Goal: Use online tool/utility: Utilize a website feature to perform a specific function

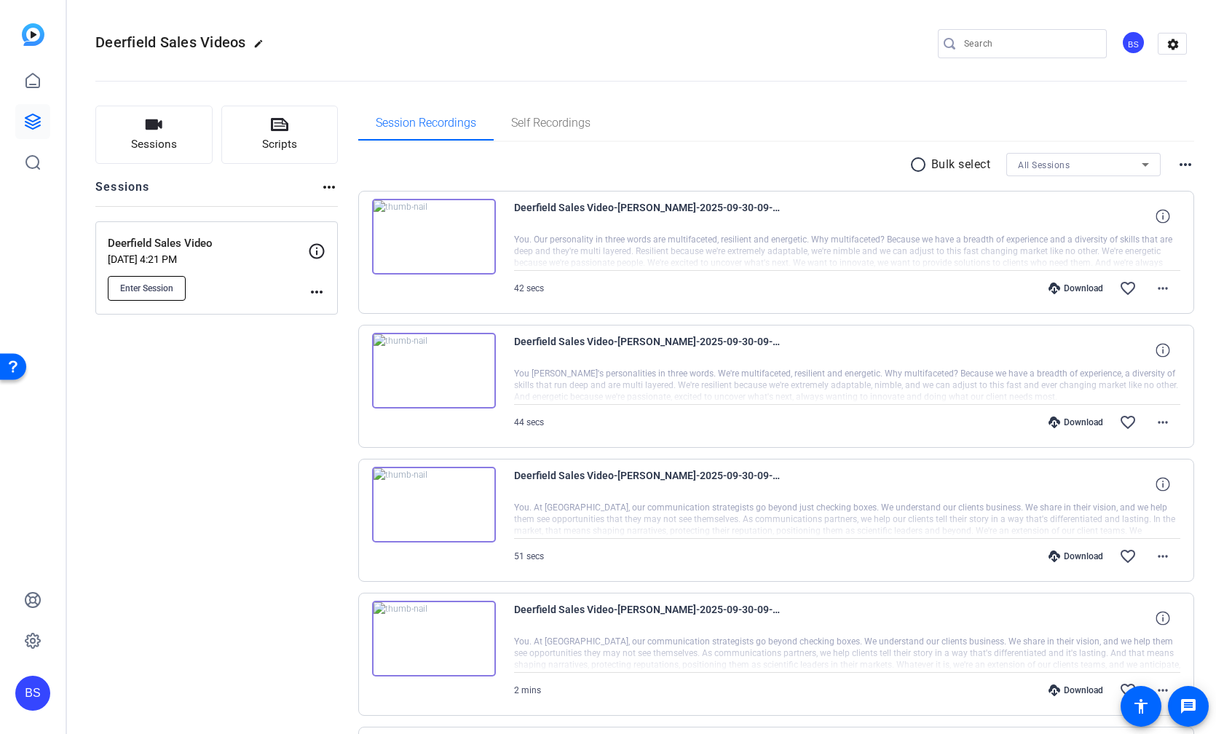
click at [152, 284] on span "Enter Session" at bounding box center [146, 288] width 53 height 12
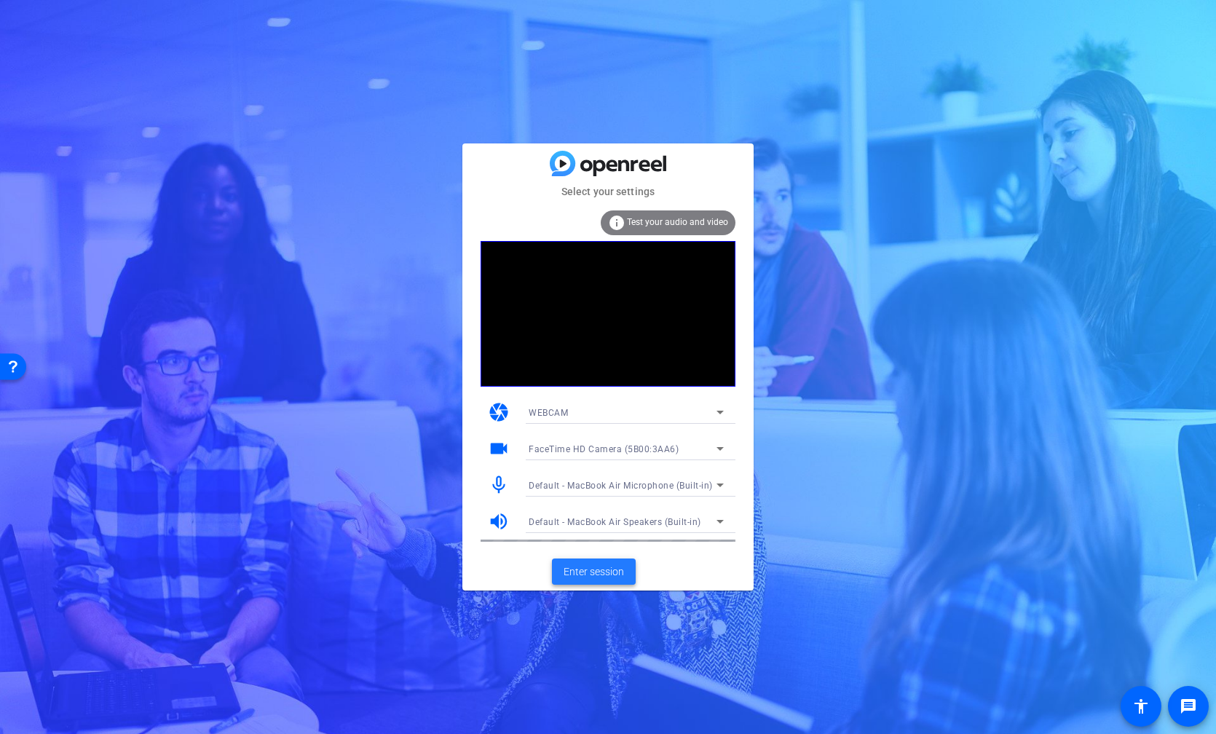
click at [604, 572] on span "Enter session" at bounding box center [593, 571] width 60 height 15
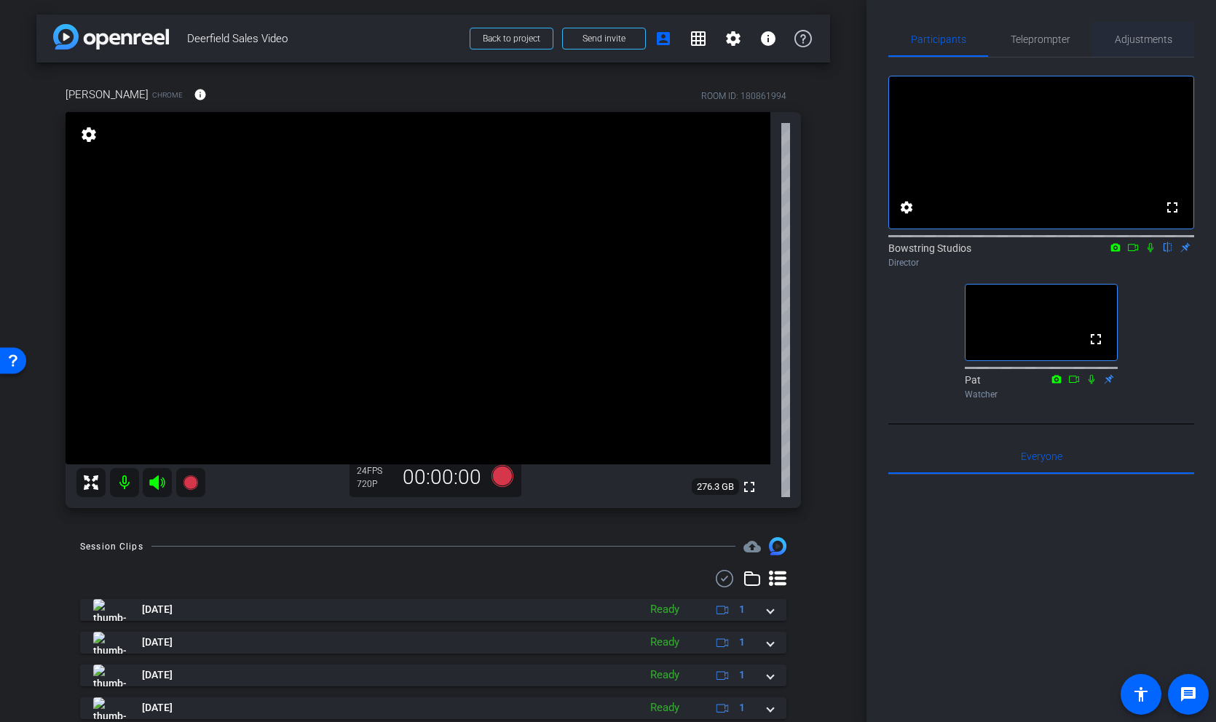
click at [1148, 39] on span "Adjustments" at bounding box center [1144, 39] width 58 height 10
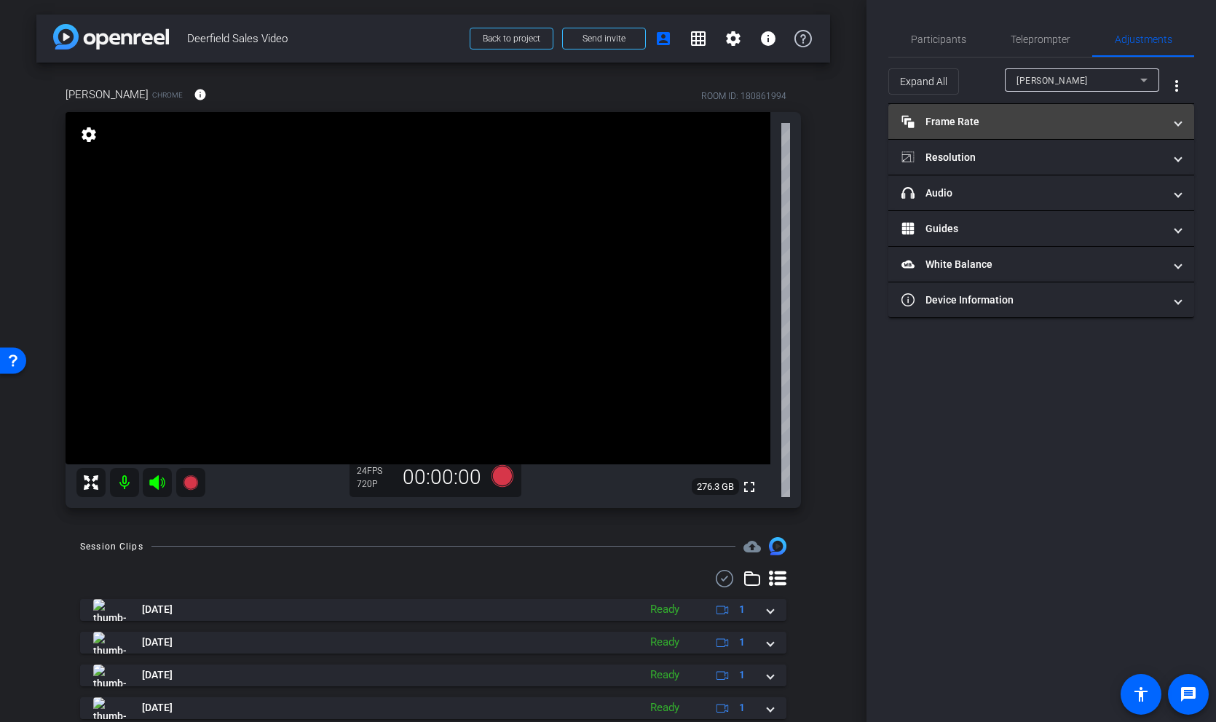
click at [987, 122] on mat-panel-title "Frame Rate Frame Rate" at bounding box center [1032, 121] width 262 height 15
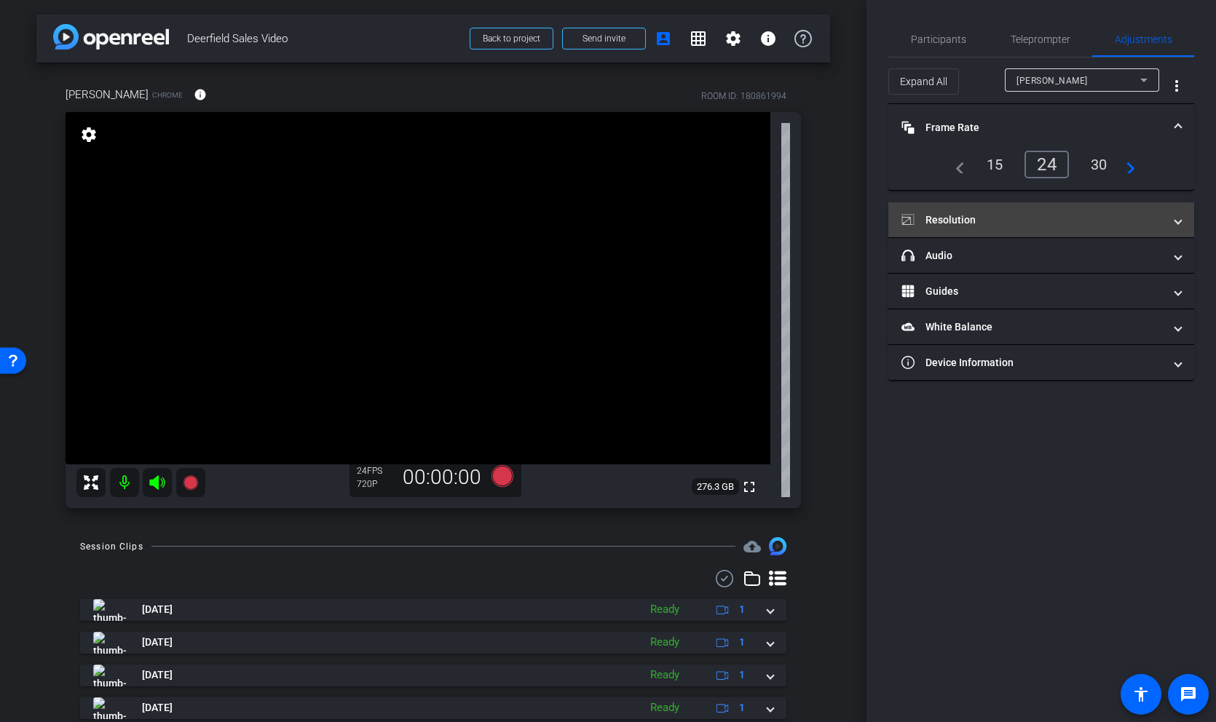
click at [981, 213] on mat-panel-title "Resolution" at bounding box center [1032, 220] width 262 height 15
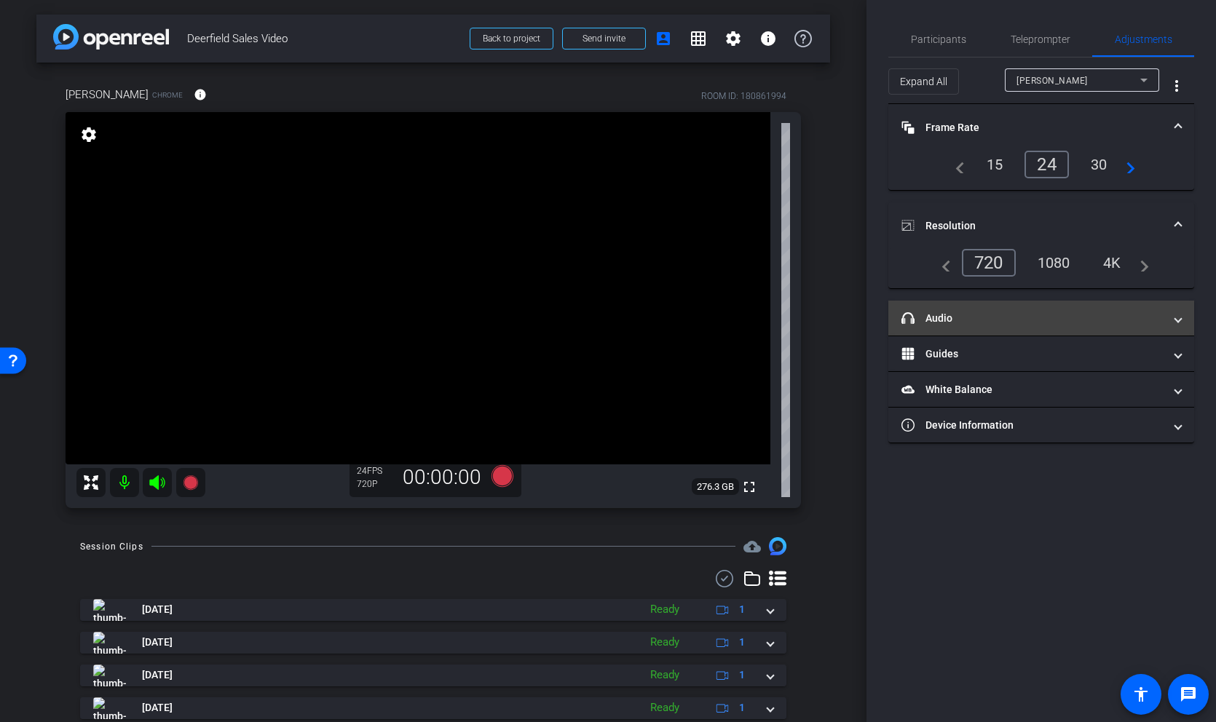
click at [970, 312] on mat-panel-title "headphone icon Audio" at bounding box center [1032, 318] width 262 height 15
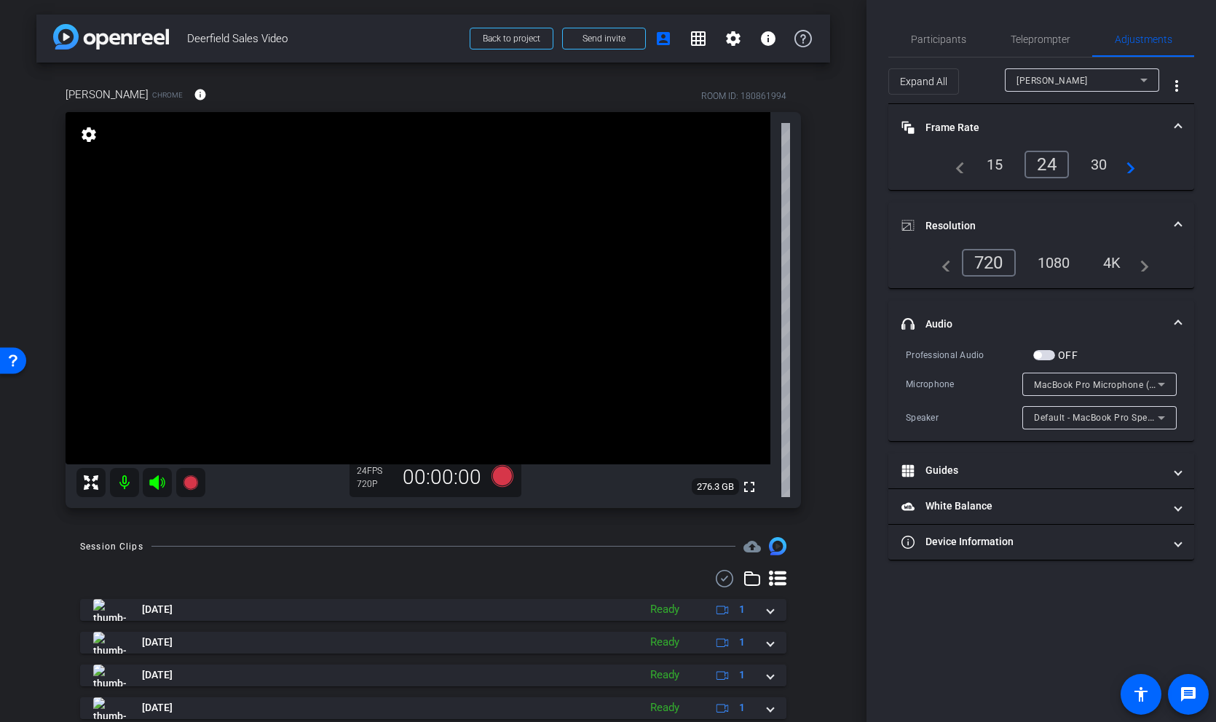
click at [1052, 260] on div "1080" at bounding box center [1053, 262] width 55 height 25
click at [1109, 262] on div "4K" at bounding box center [1113, 262] width 40 height 25
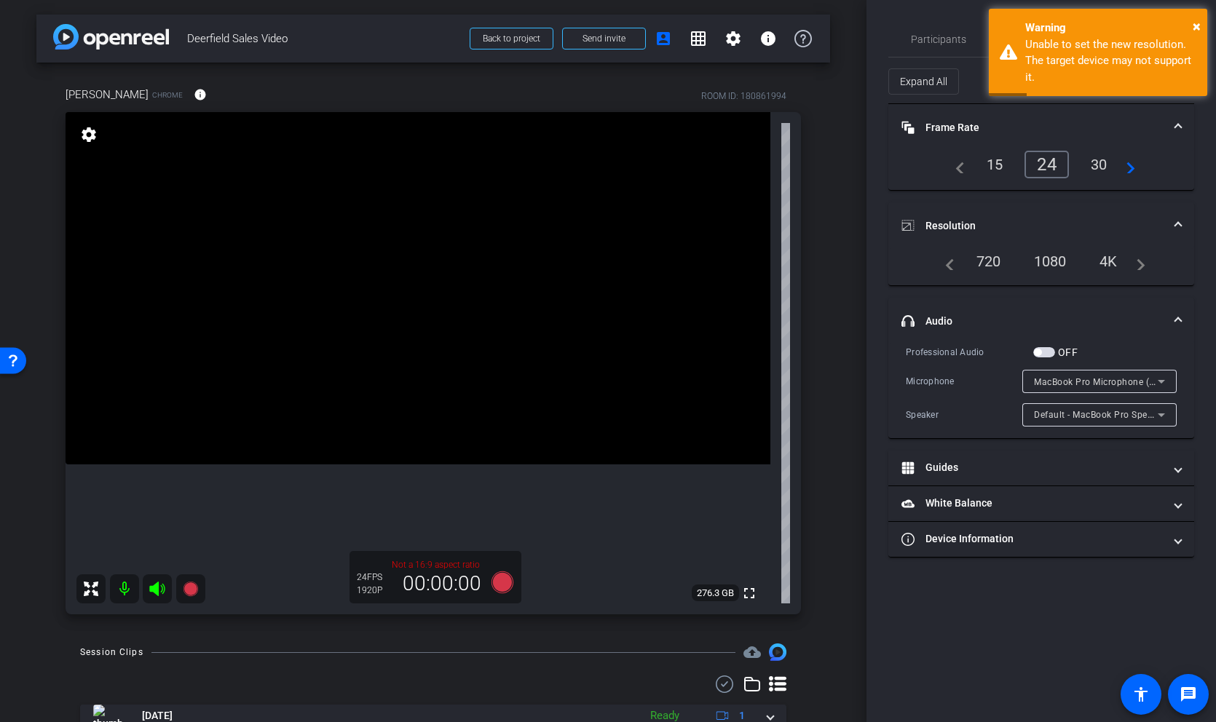
click at [1057, 262] on div "1080" at bounding box center [1050, 261] width 55 height 25
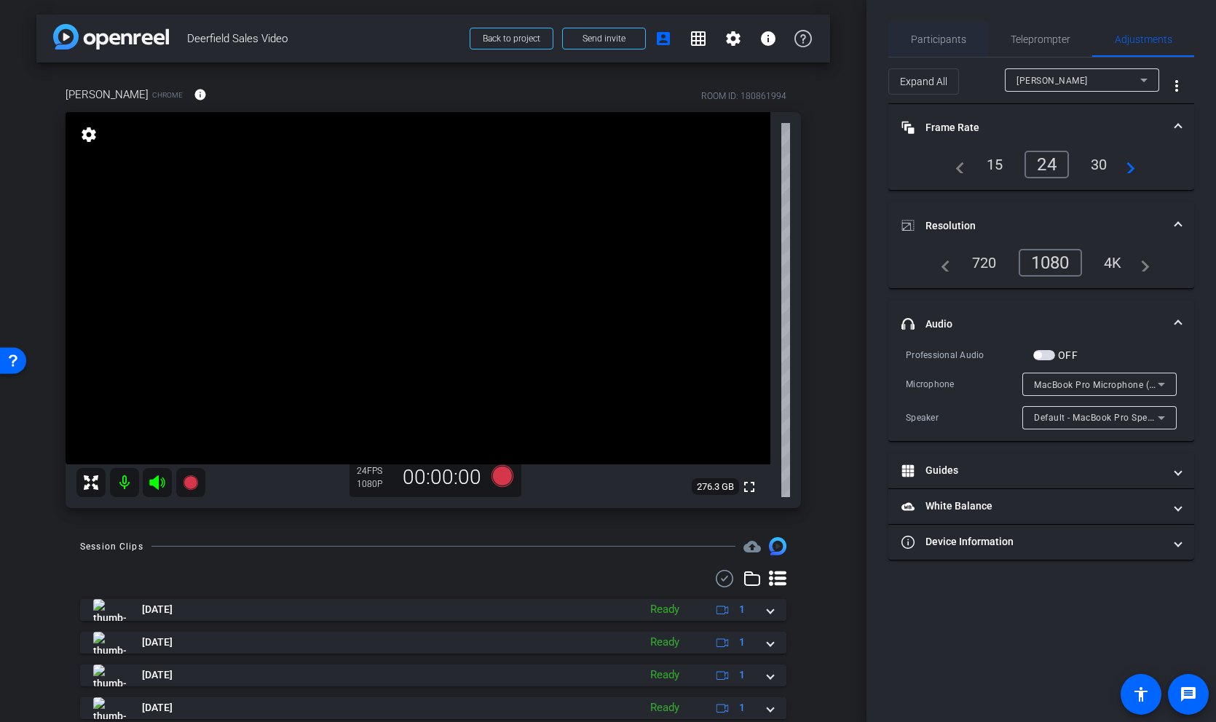
click at [928, 25] on span "Participants" at bounding box center [938, 39] width 55 height 35
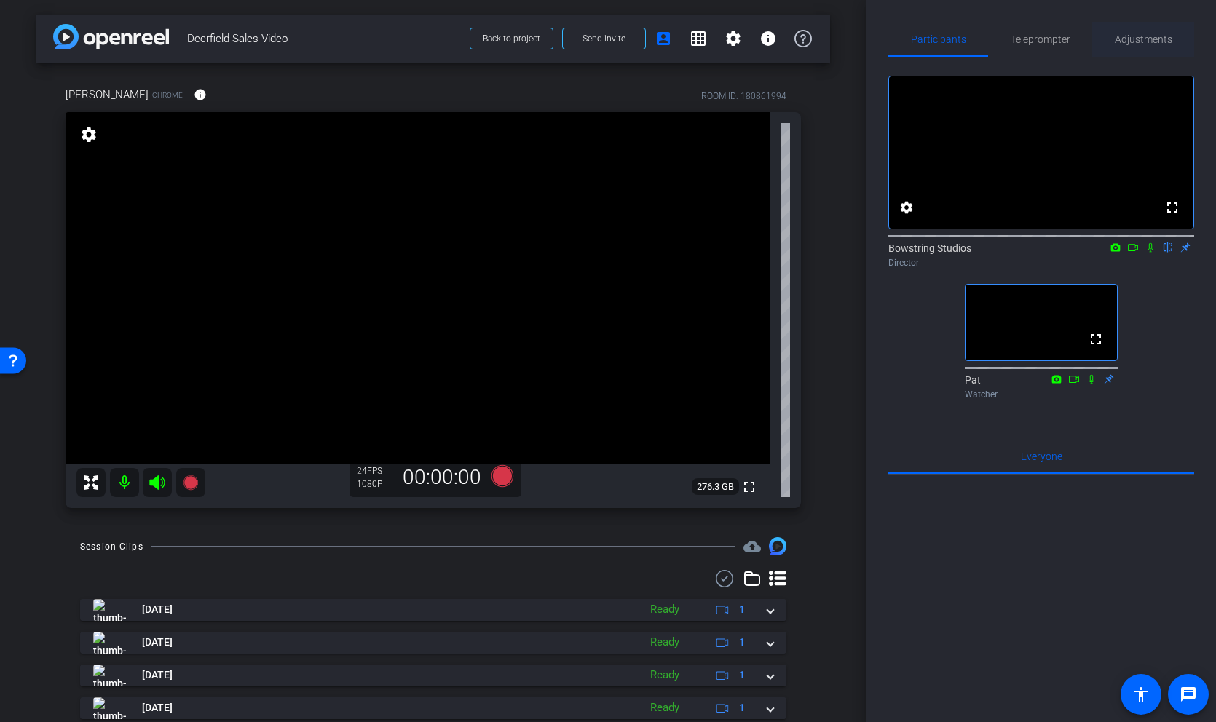
click at [1128, 39] on span "Adjustments" at bounding box center [1144, 39] width 58 height 10
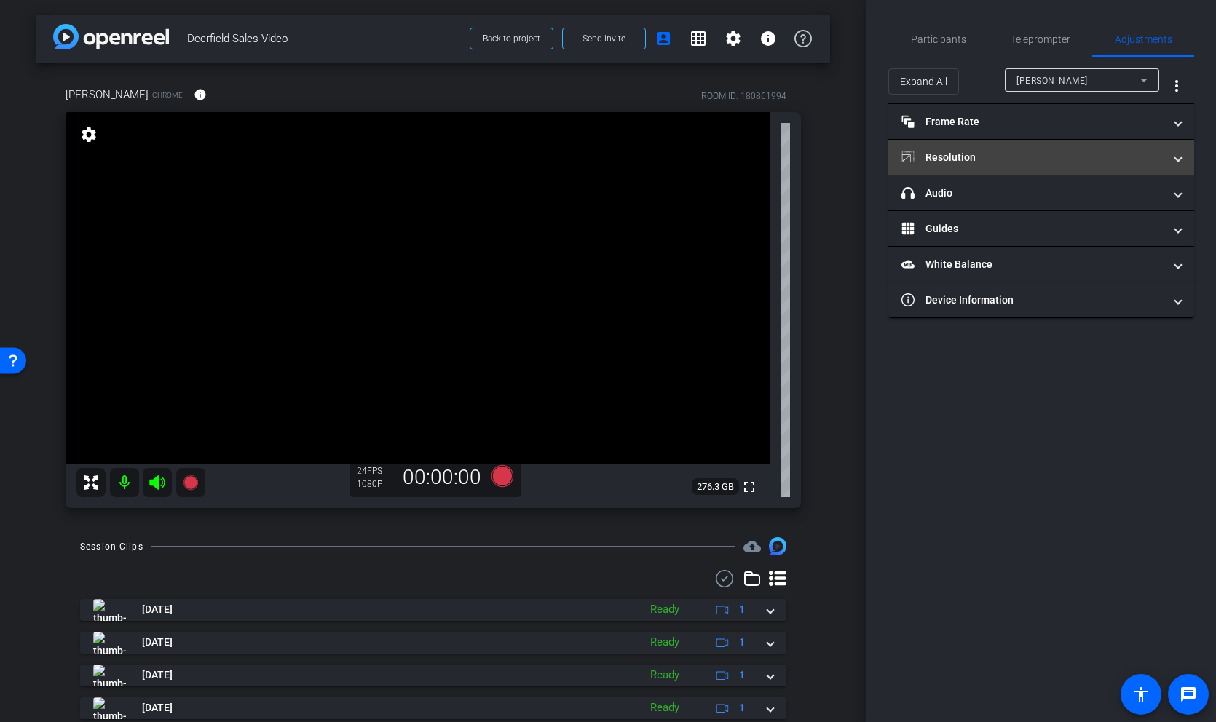
click at [989, 151] on mat-panel-title "Resolution" at bounding box center [1032, 157] width 262 height 15
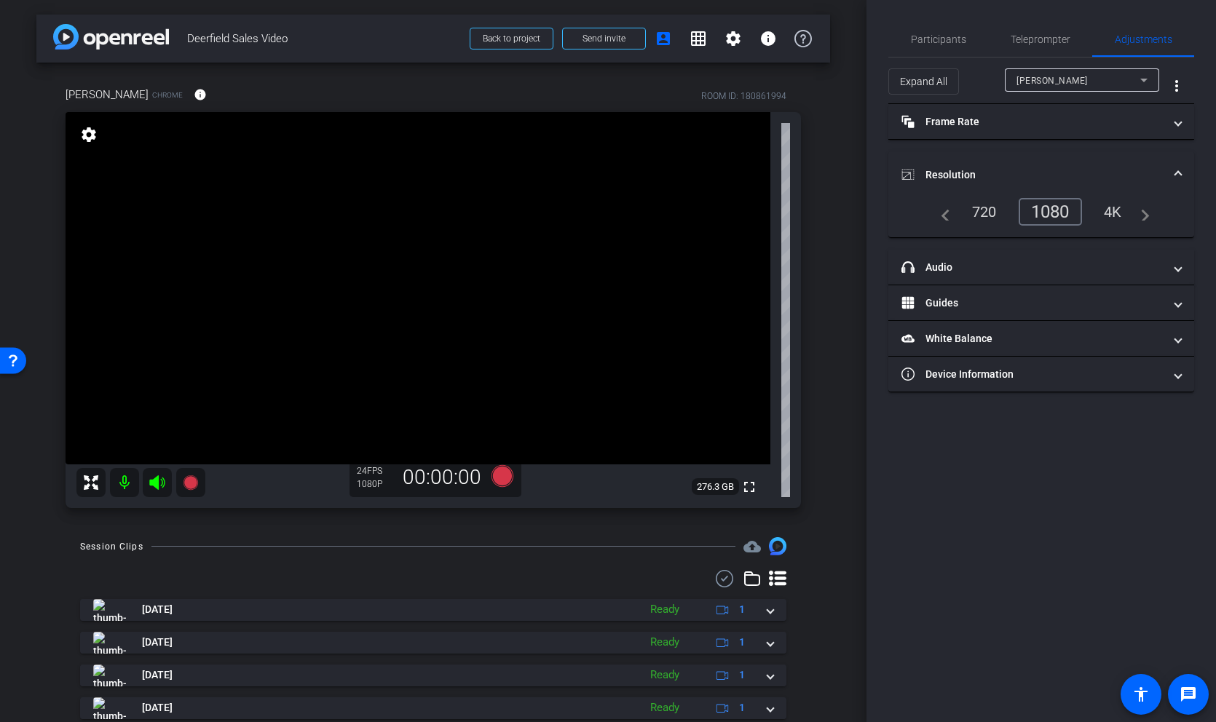
click at [1107, 213] on div "4K" at bounding box center [1113, 211] width 40 height 25
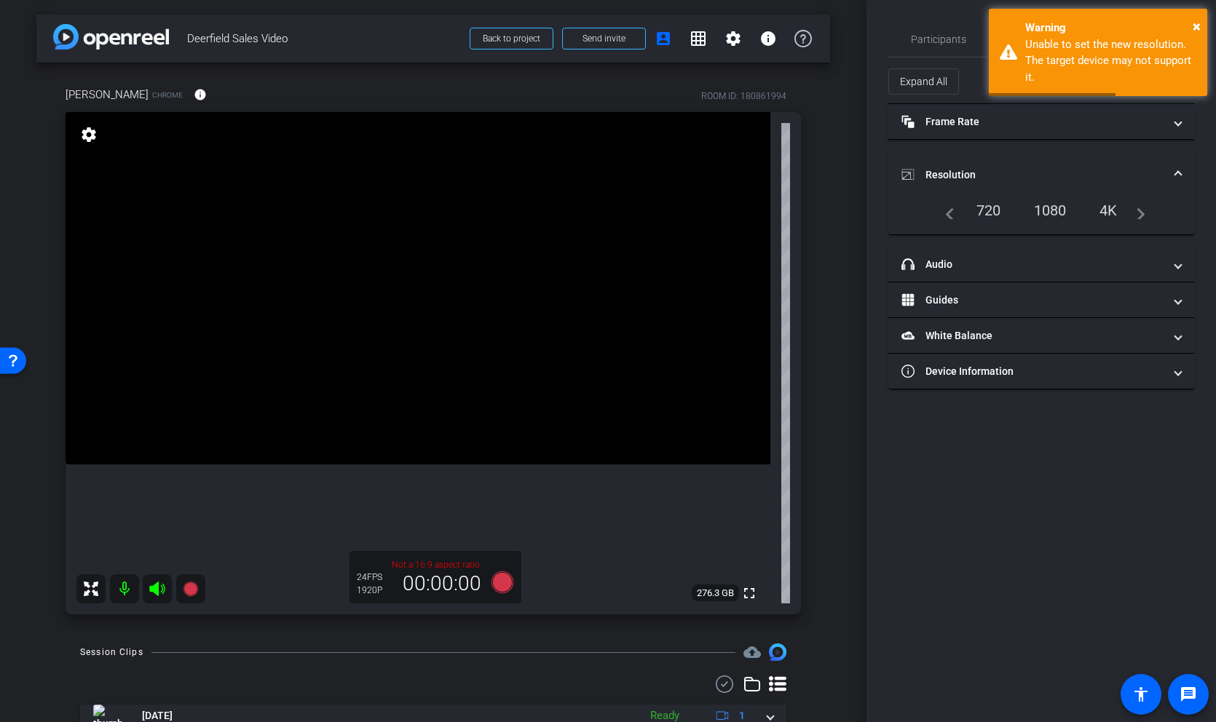
click at [1053, 208] on div "1080" at bounding box center [1050, 210] width 55 height 25
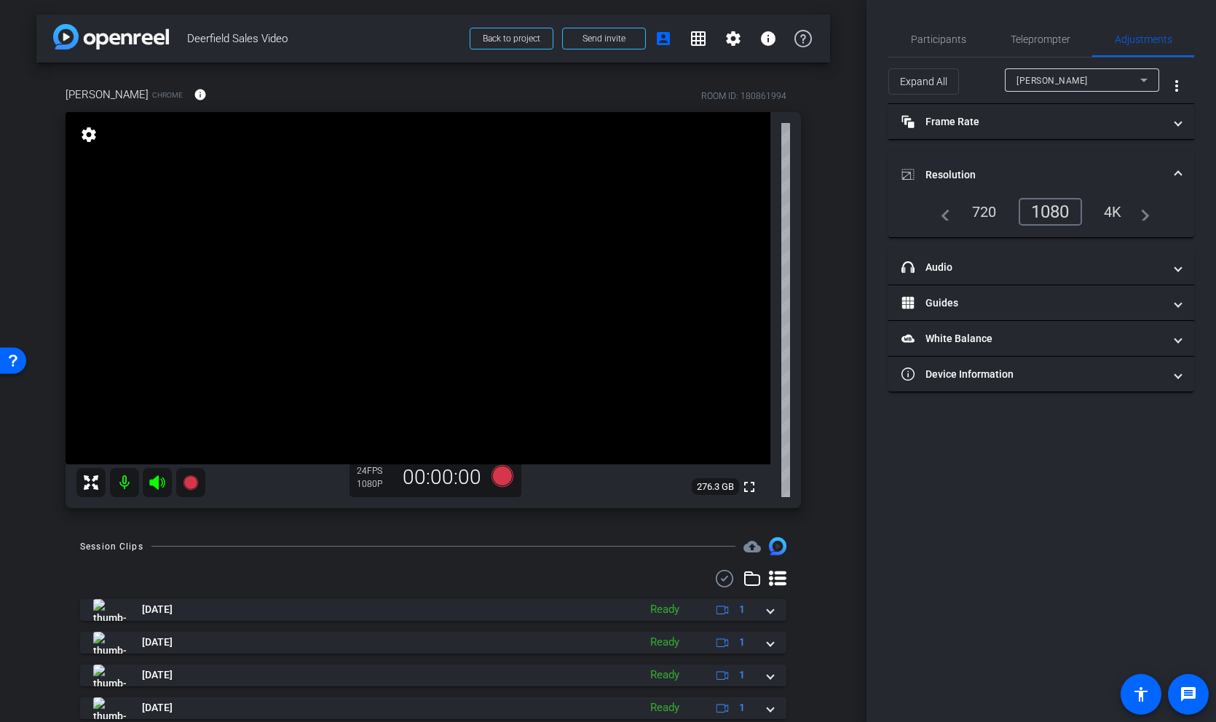
click at [1111, 212] on div "4K" at bounding box center [1113, 211] width 40 height 25
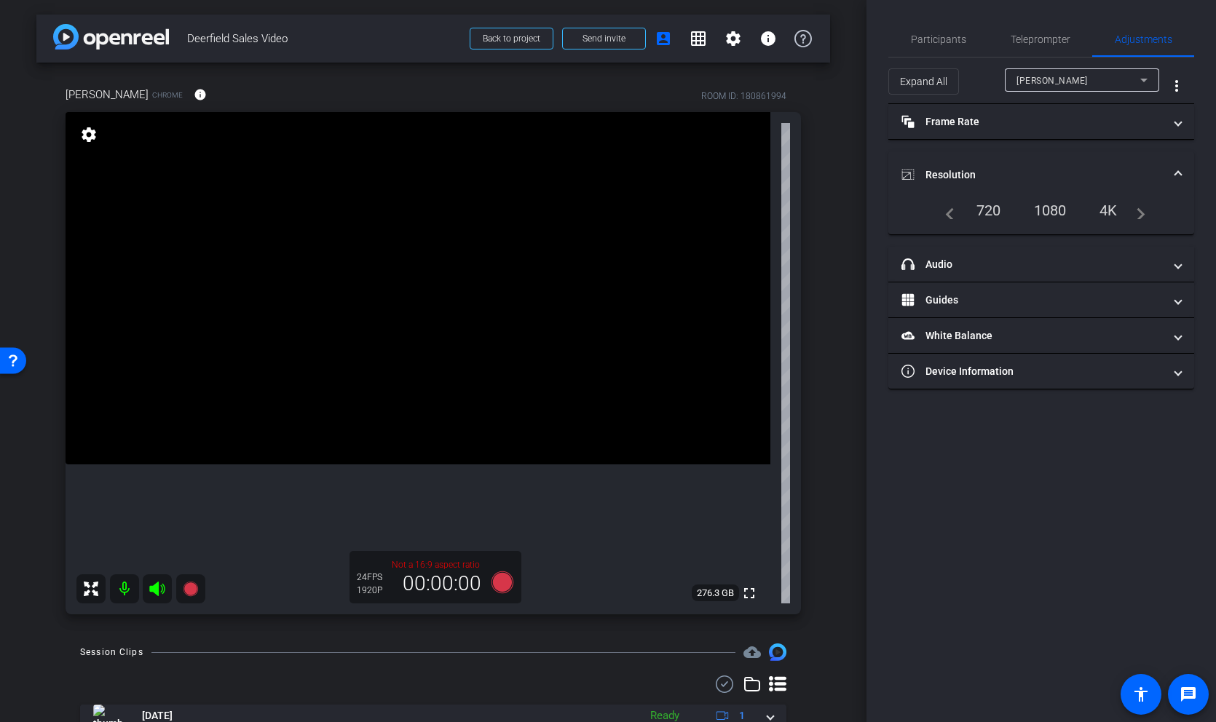
click at [1053, 209] on div "1080" at bounding box center [1050, 210] width 55 height 25
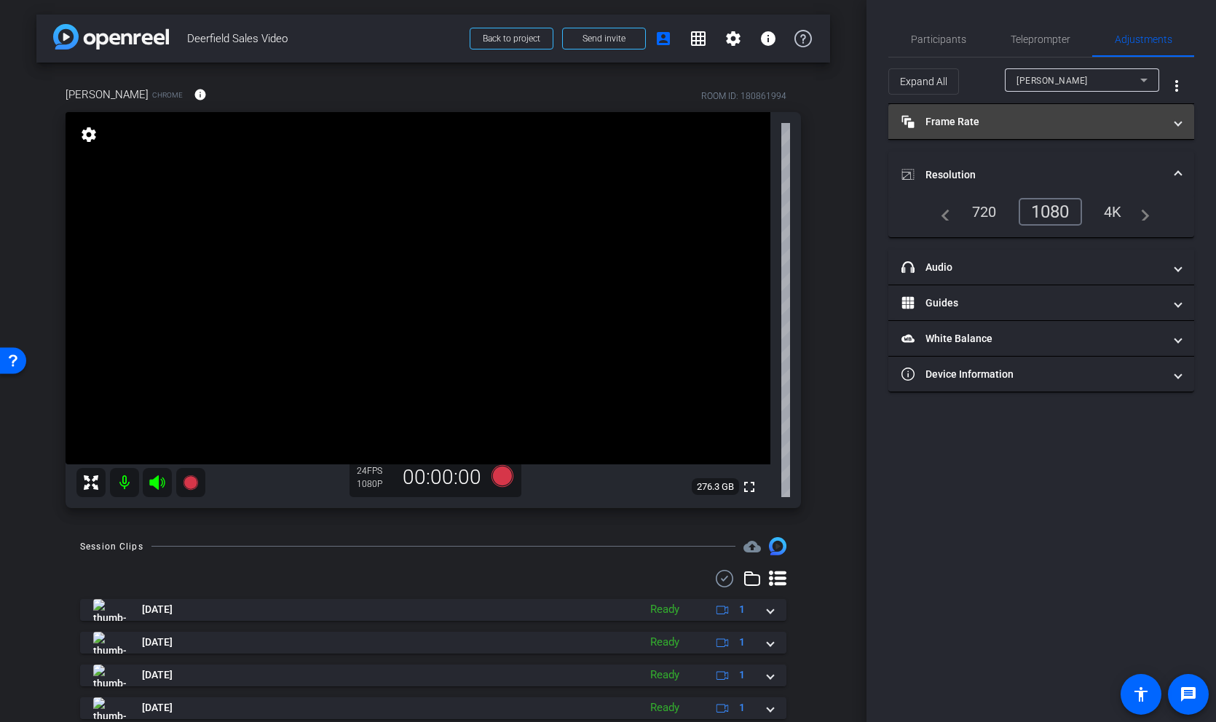
click at [972, 120] on mat-panel-title "Frame Rate Frame Rate" at bounding box center [1032, 121] width 262 height 15
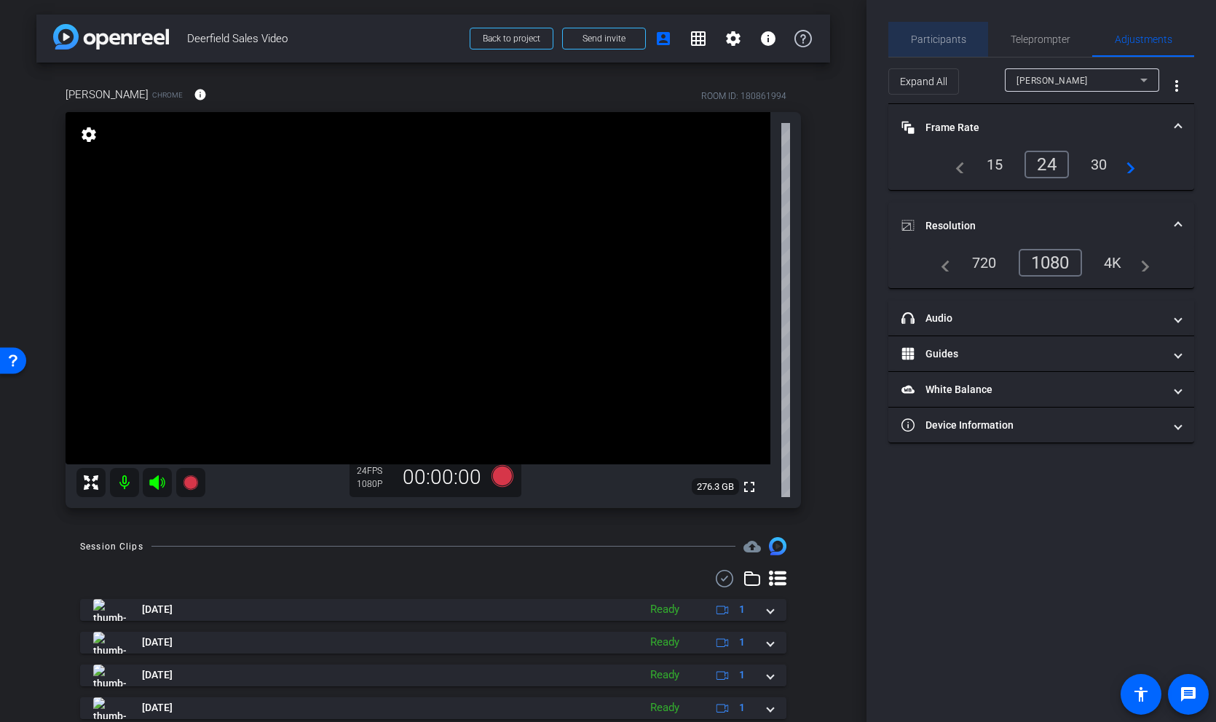
click at [938, 38] on span "Participants" at bounding box center [938, 39] width 55 height 10
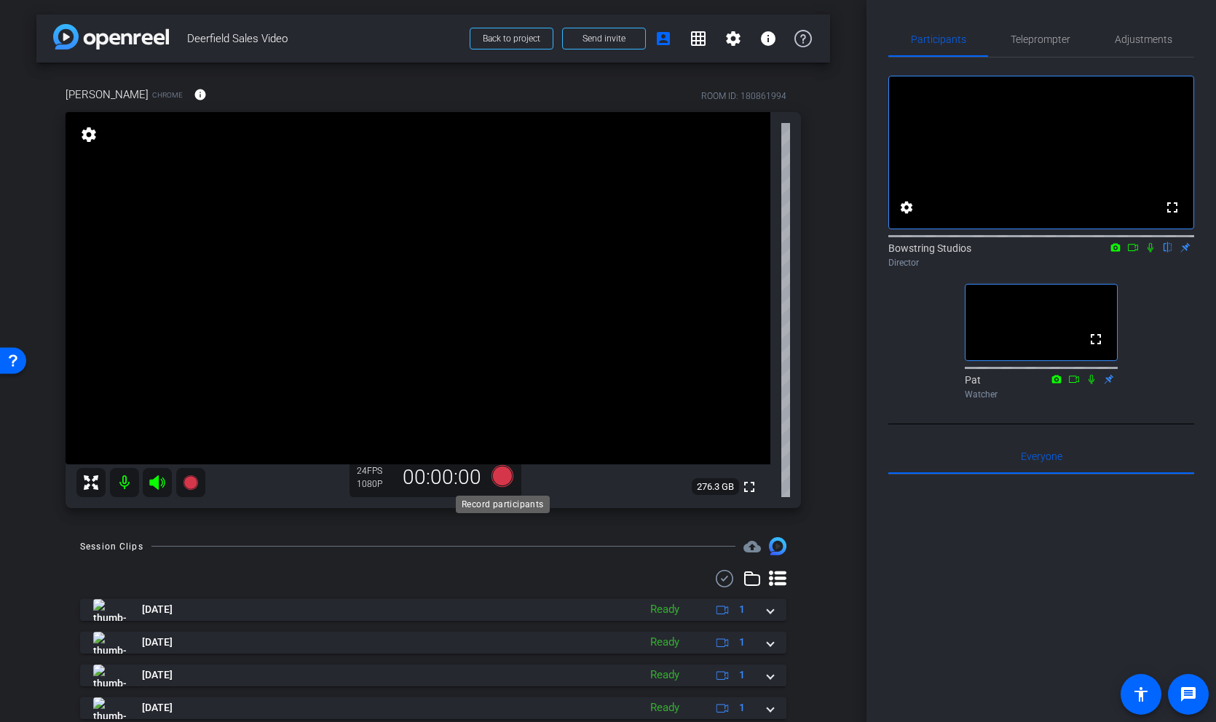
click at [499, 475] on icon at bounding box center [502, 476] width 22 height 22
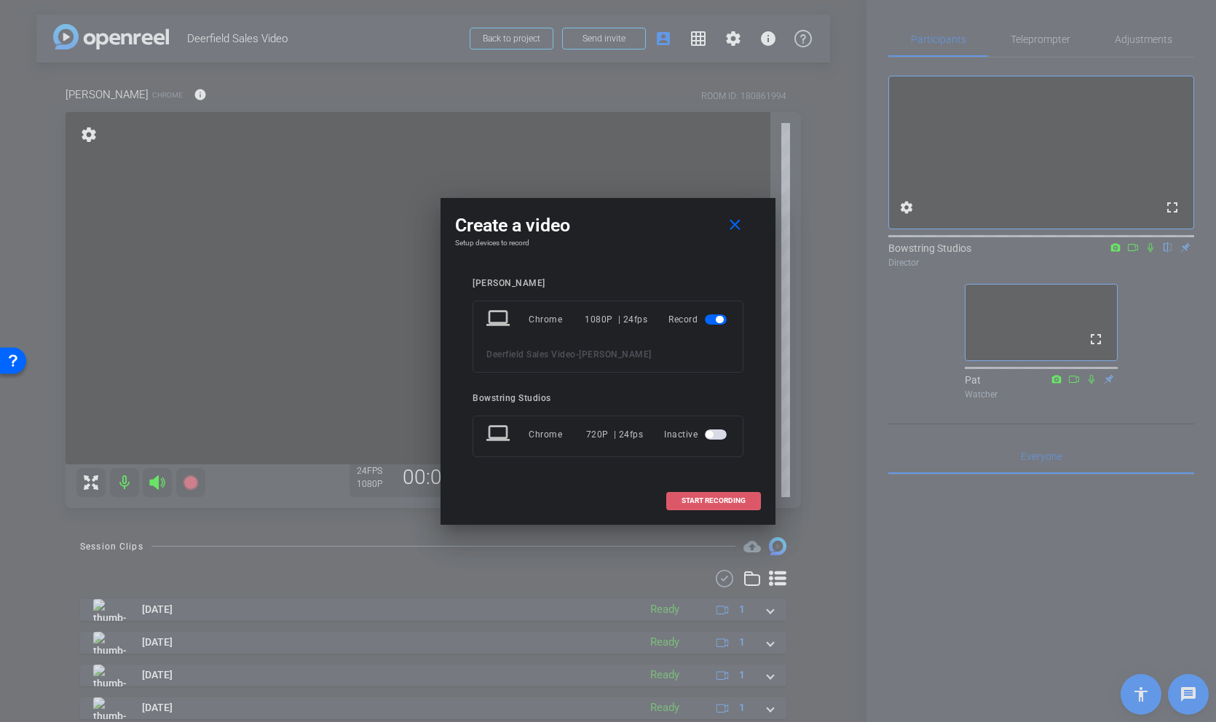
click at [699, 497] on span "START RECORDING" at bounding box center [713, 500] width 64 height 7
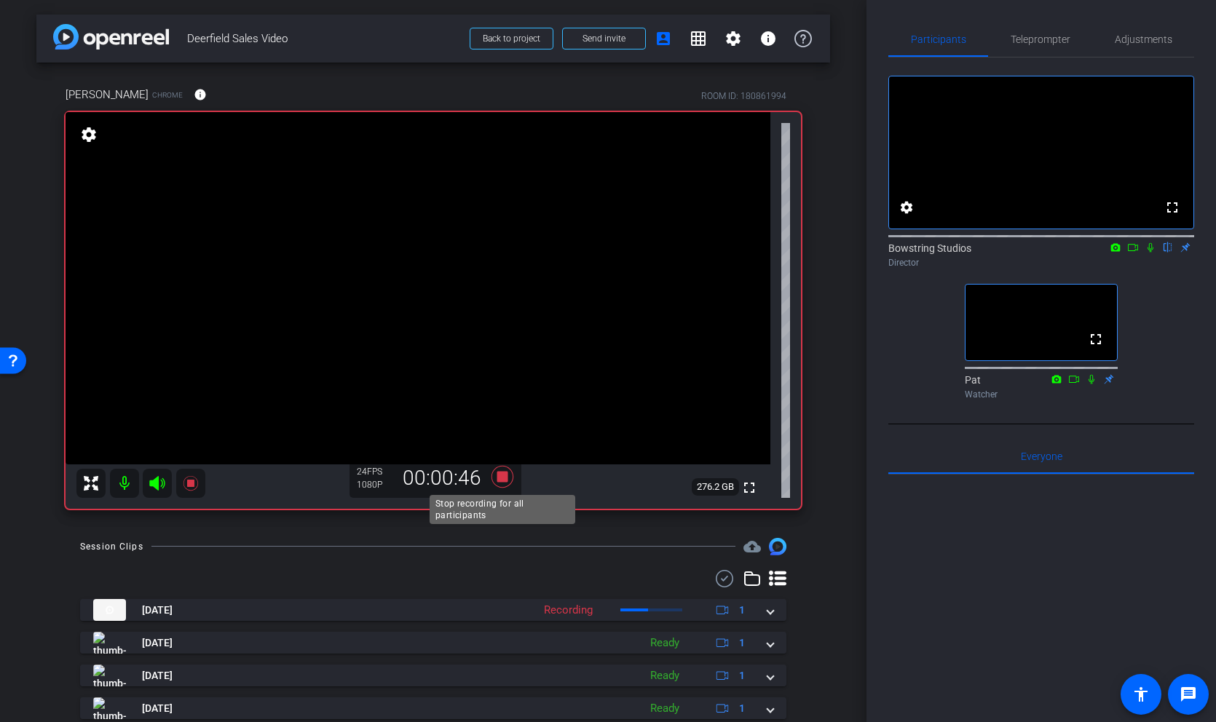
click at [502, 480] on icon at bounding box center [502, 477] width 22 height 22
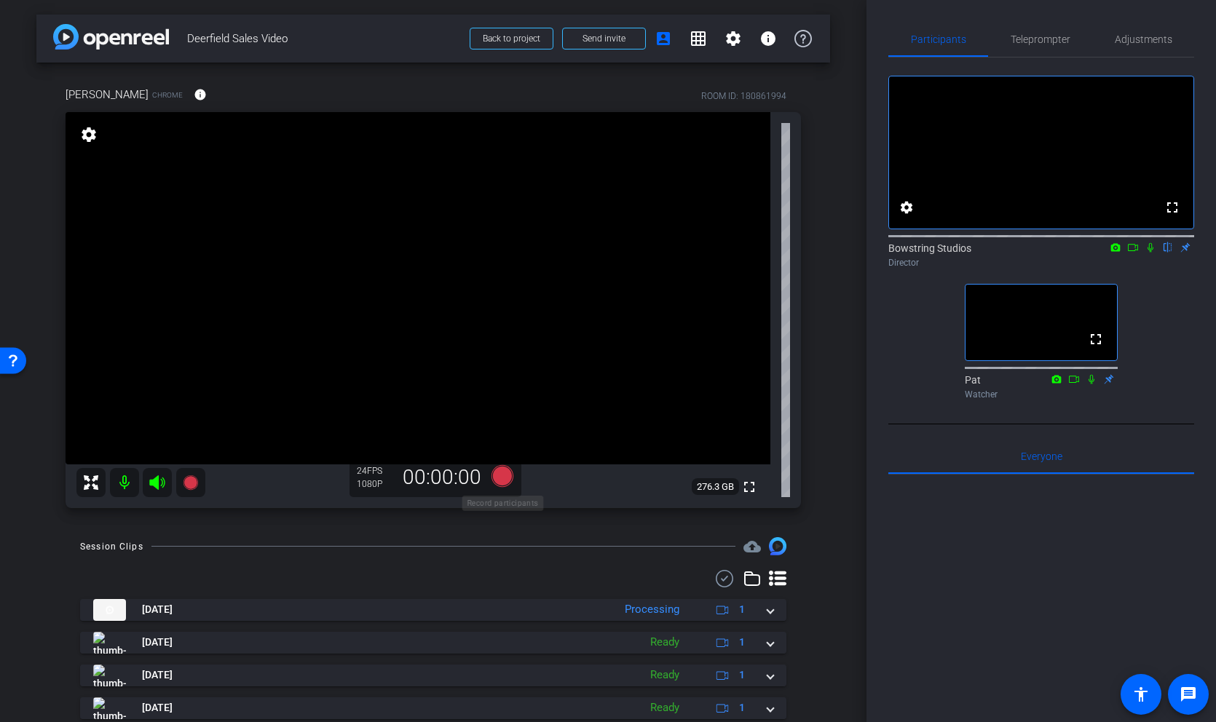
click at [500, 474] on icon at bounding box center [502, 476] width 22 height 22
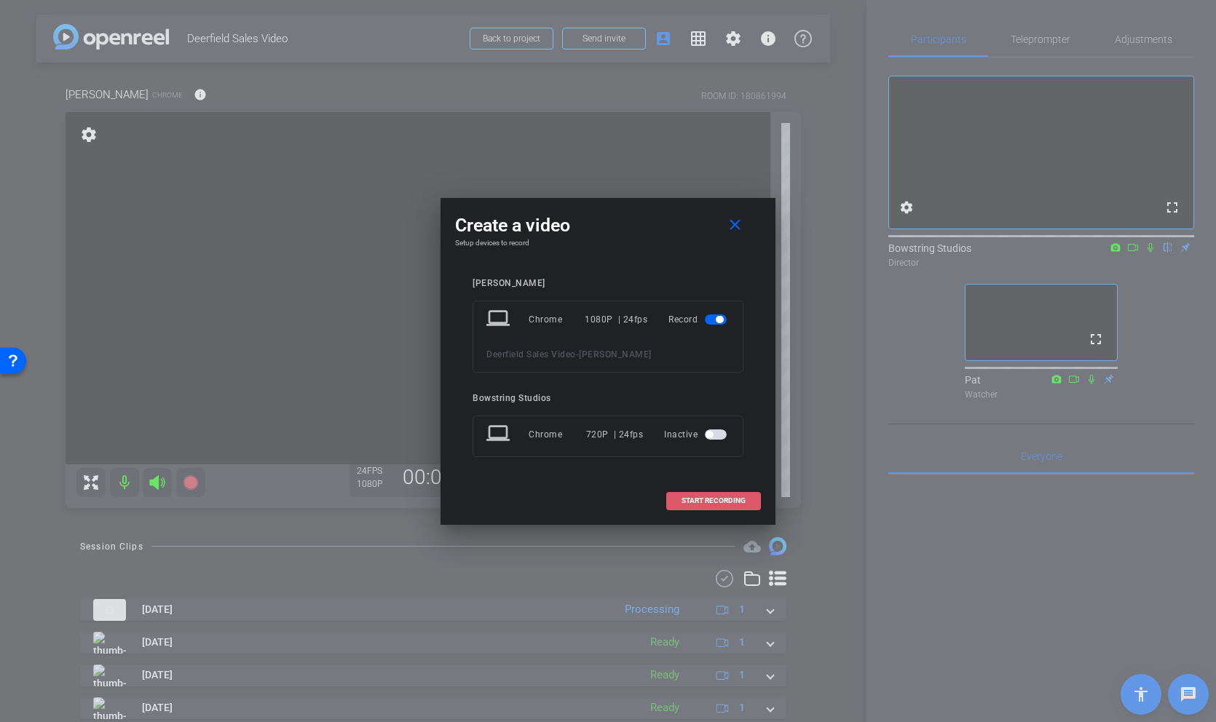
click at [705, 497] on span "START RECORDING" at bounding box center [713, 500] width 64 height 7
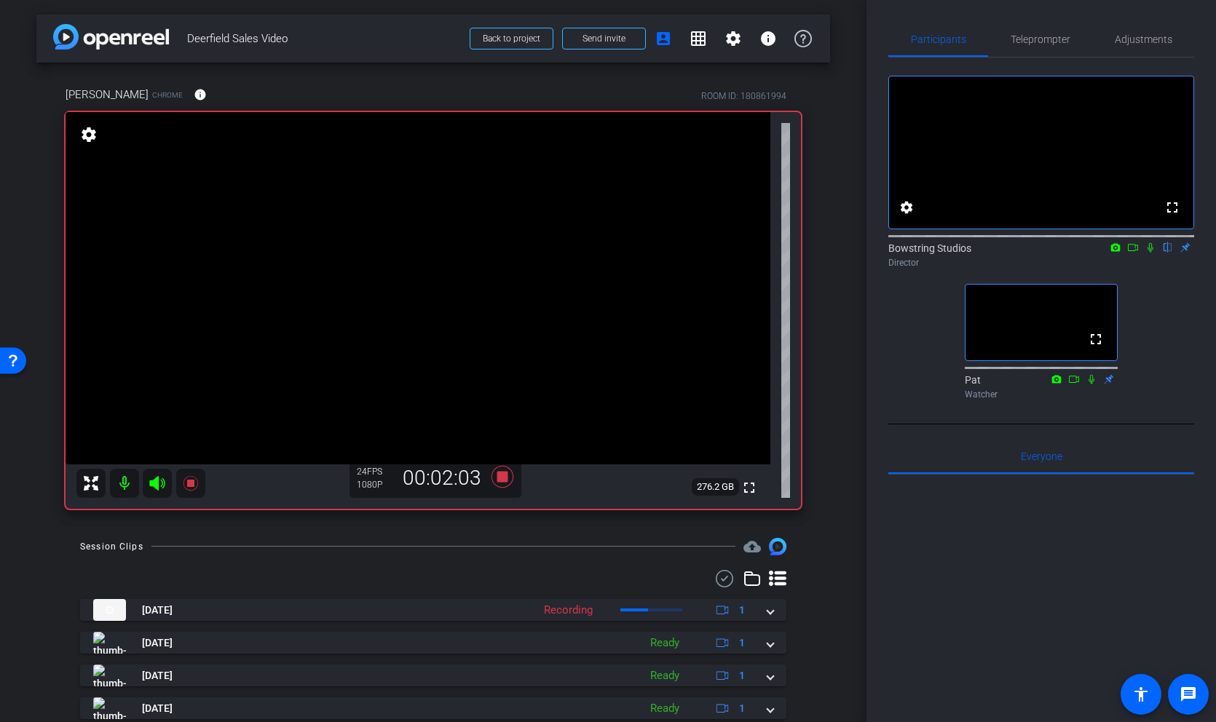
click at [1131, 253] on icon at bounding box center [1133, 247] width 12 height 10
click at [507, 478] on icon at bounding box center [502, 477] width 22 height 22
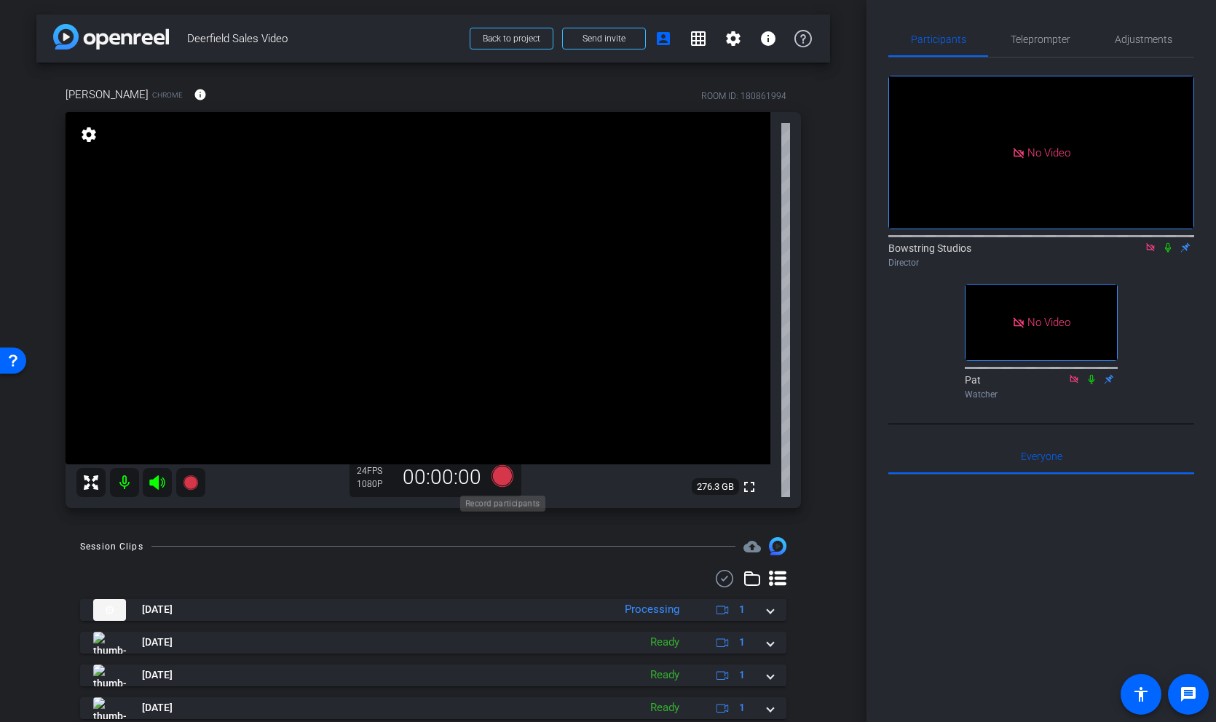
click at [500, 478] on icon at bounding box center [502, 476] width 22 height 22
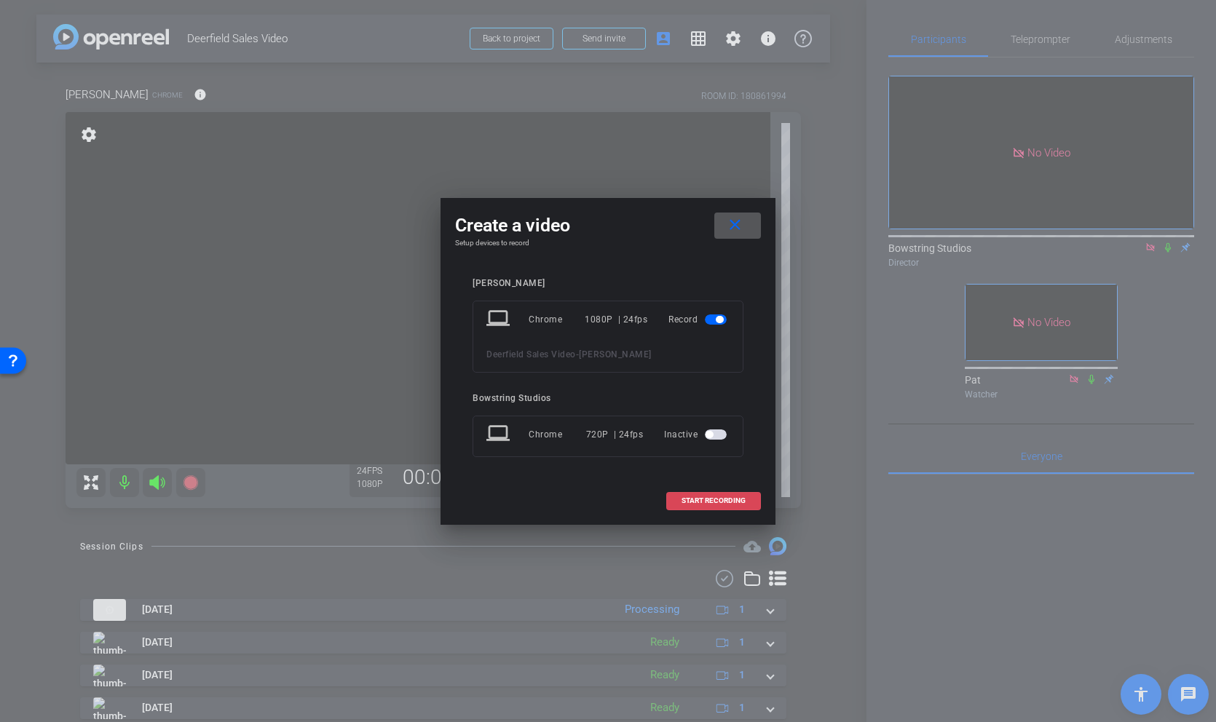
click at [710, 500] on span "START RECORDING" at bounding box center [713, 500] width 64 height 7
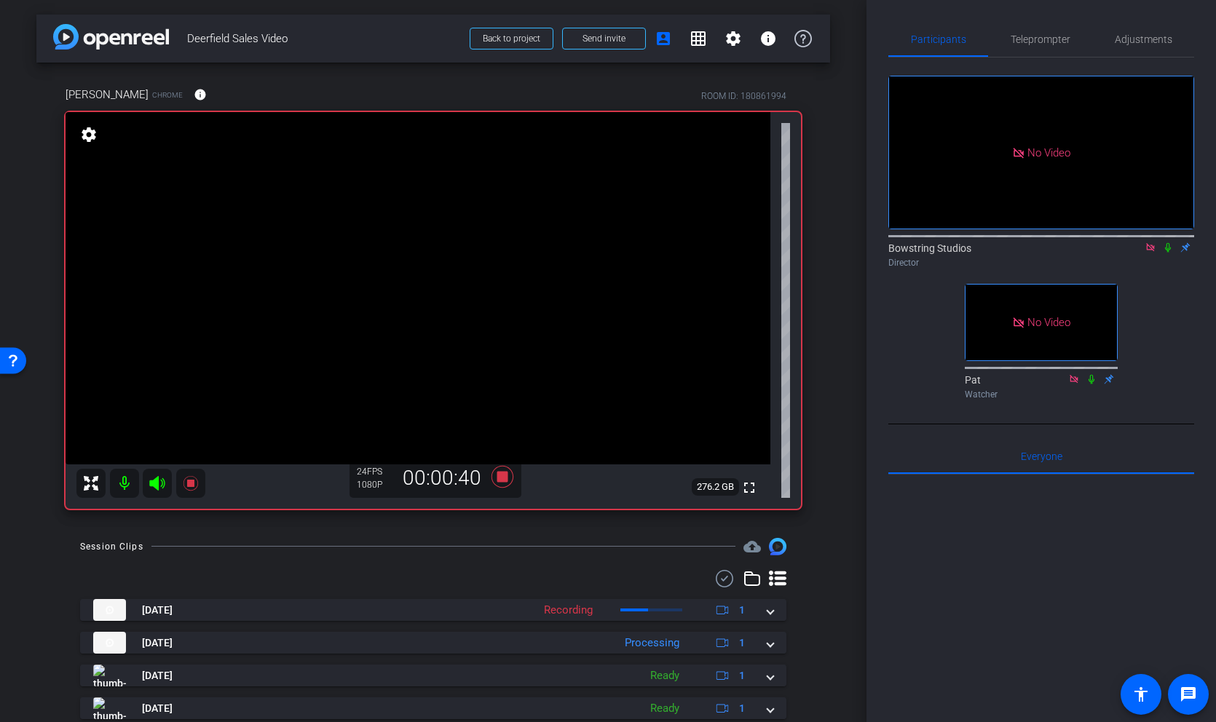
click at [1168, 253] on icon at bounding box center [1168, 247] width 12 height 10
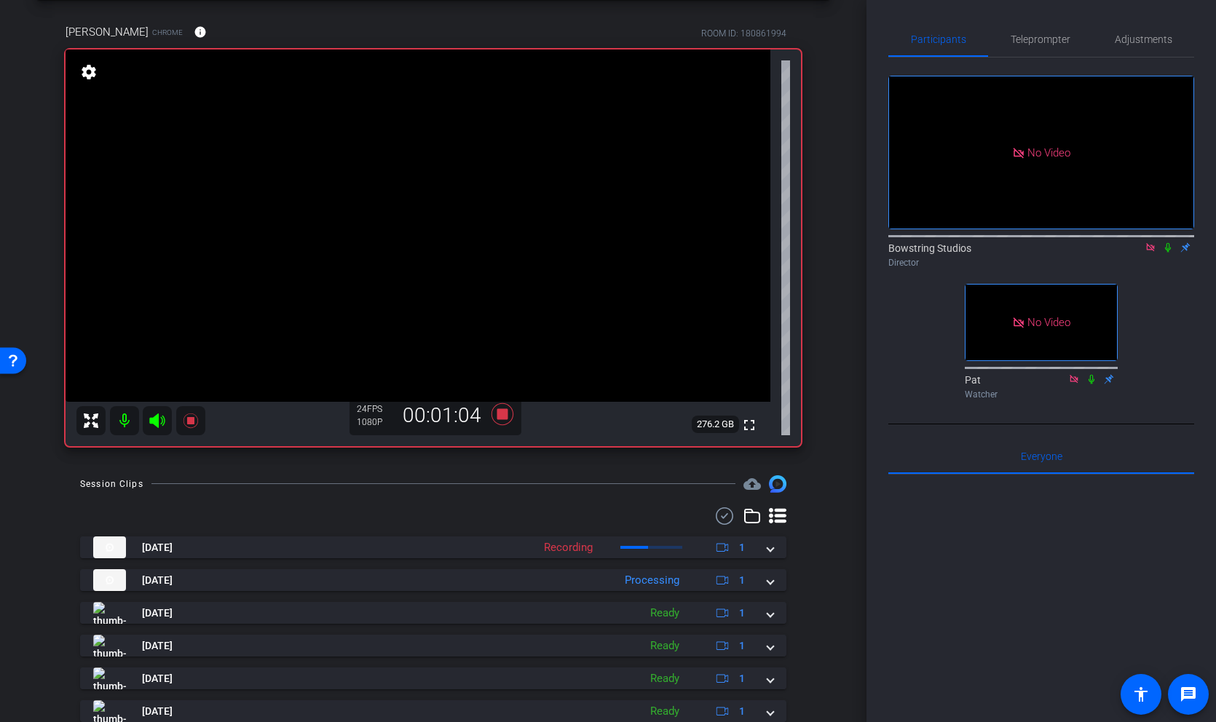
scroll to position [57, 0]
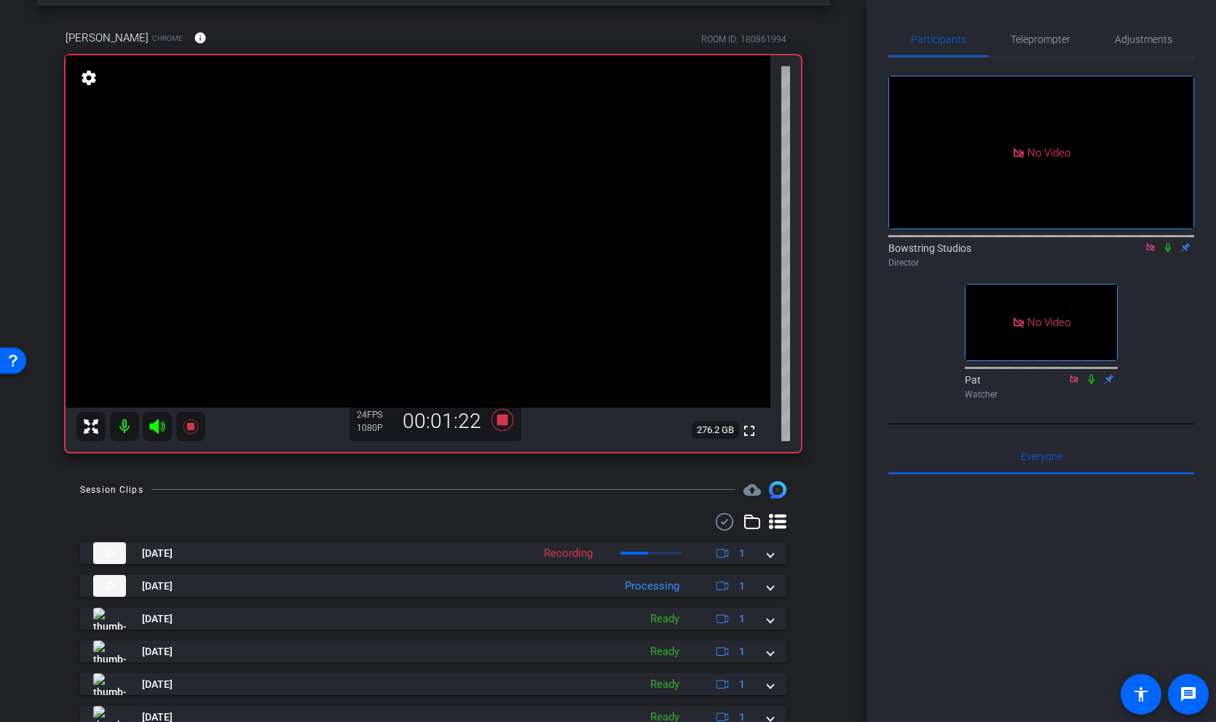
click at [1167, 253] on icon at bounding box center [1168, 247] width 12 height 10
click at [1162, 253] on icon at bounding box center [1168, 247] width 12 height 10
click at [506, 417] on icon at bounding box center [502, 420] width 22 height 22
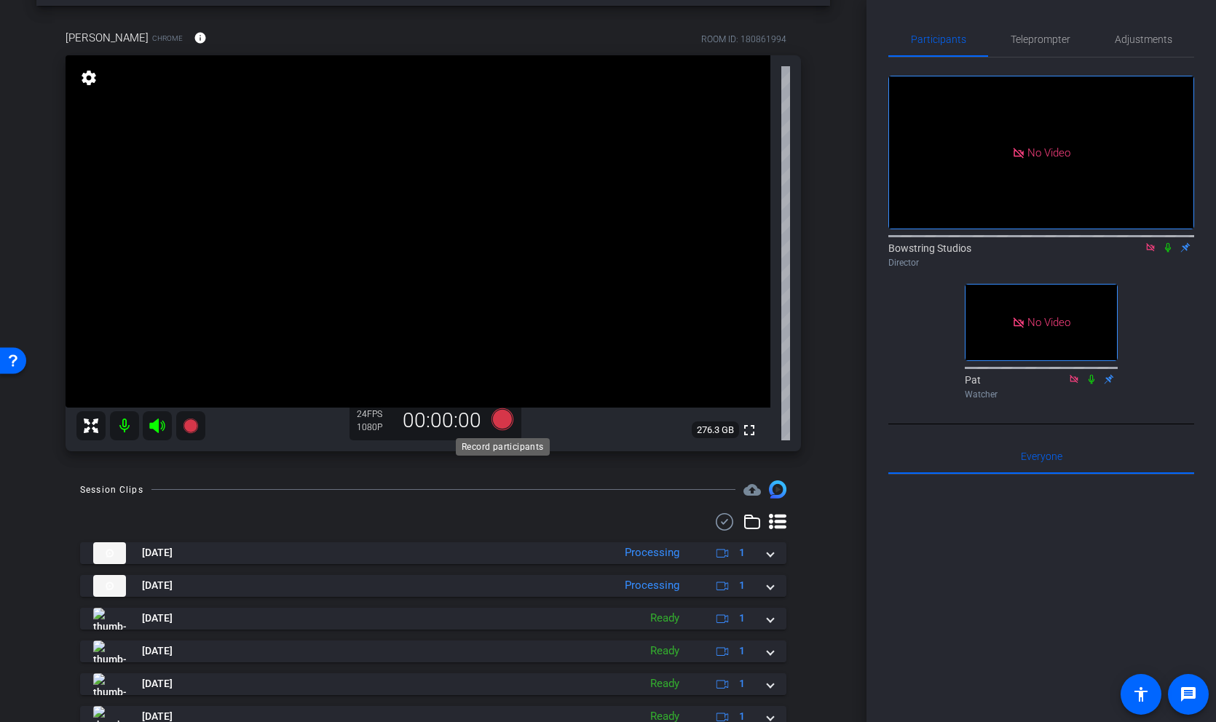
click at [505, 422] on icon at bounding box center [502, 419] width 22 height 22
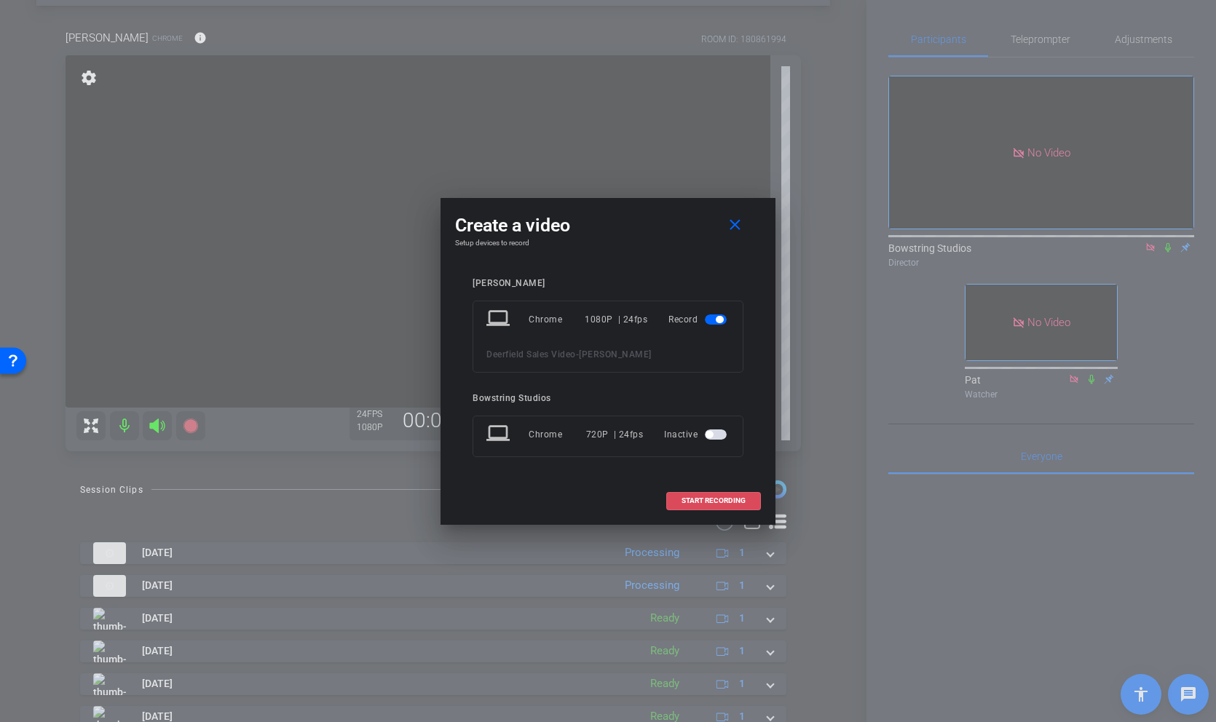
click at [719, 497] on span "START RECORDING" at bounding box center [713, 500] width 64 height 7
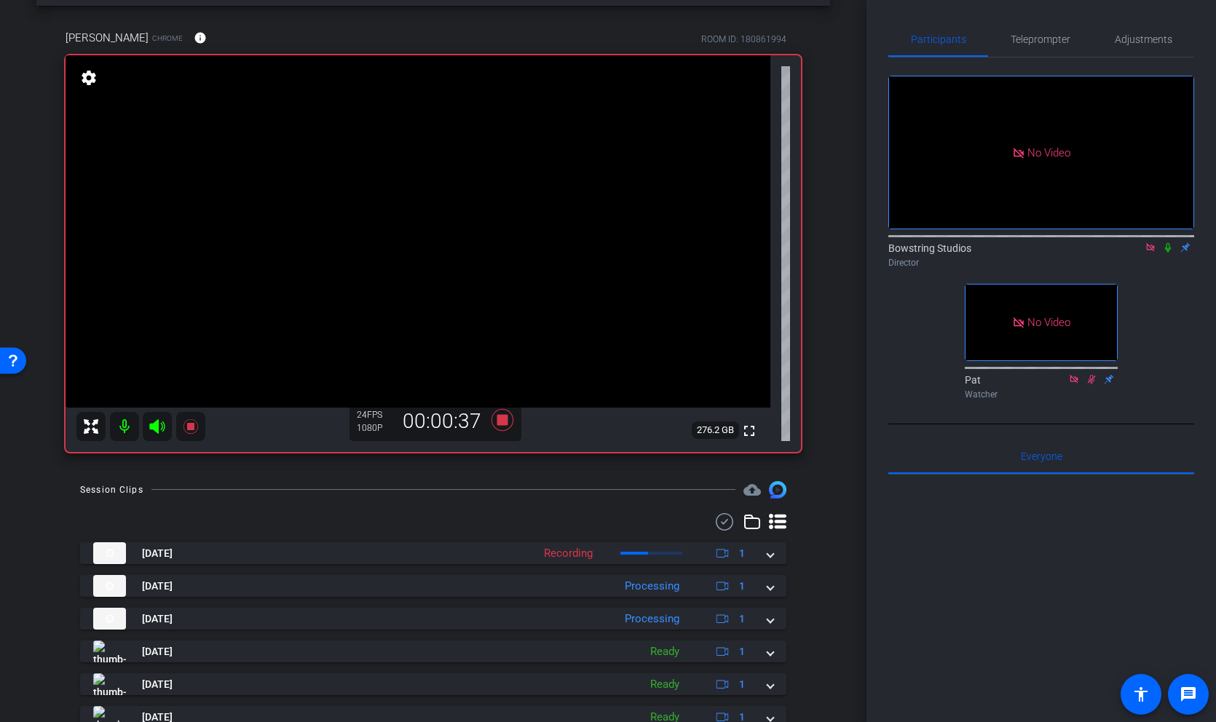
click at [1167, 253] on icon at bounding box center [1168, 247] width 12 height 10
click at [1171, 253] on icon at bounding box center [1168, 247] width 12 height 10
click at [846, 397] on div "arrow_back Deerfield Sales Video Back to project Send invite account_box grid_o…" at bounding box center [433, 304] width 866 height 722
click at [1165, 253] on icon at bounding box center [1168, 247] width 12 height 10
click at [1168, 253] on icon at bounding box center [1168, 247] width 12 height 10
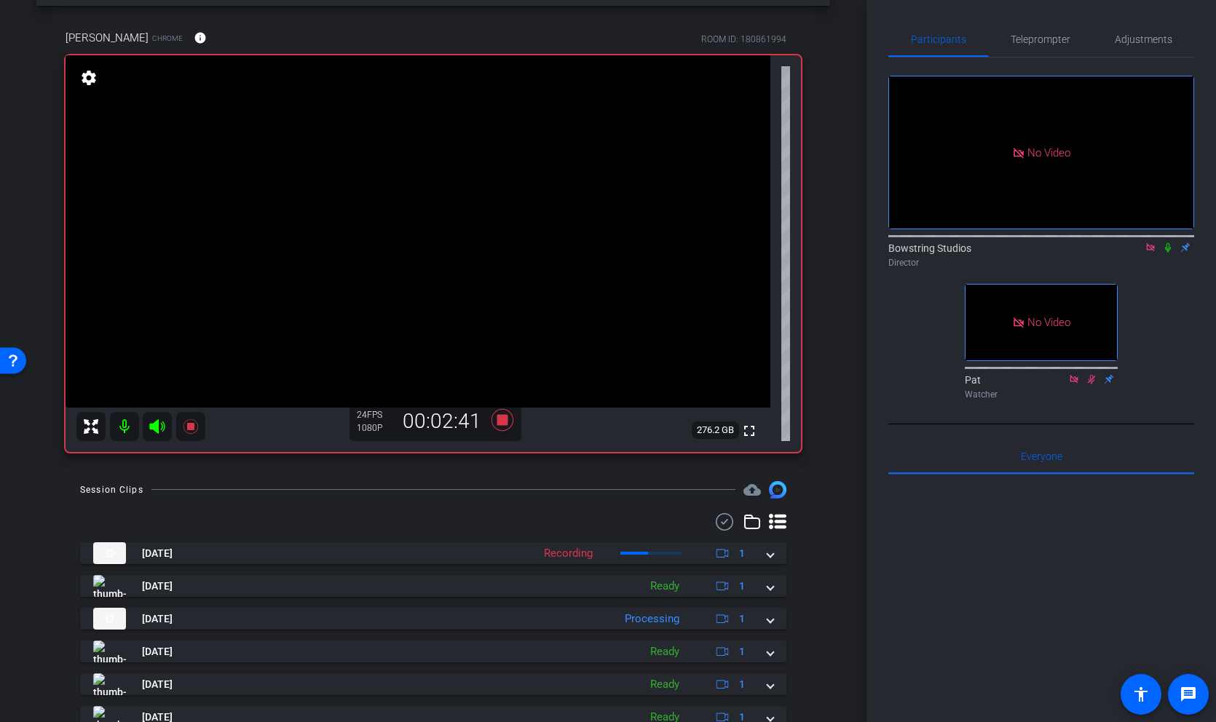
click at [1170, 253] on icon at bounding box center [1168, 247] width 12 height 10
click at [1168, 253] on icon at bounding box center [1168, 247] width 12 height 10
click at [506, 422] on icon at bounding box center [502, 420] width 22 height 22
click at [1168, 254] on mat-icon at bounding box center [1167, 247] width 17 height 13
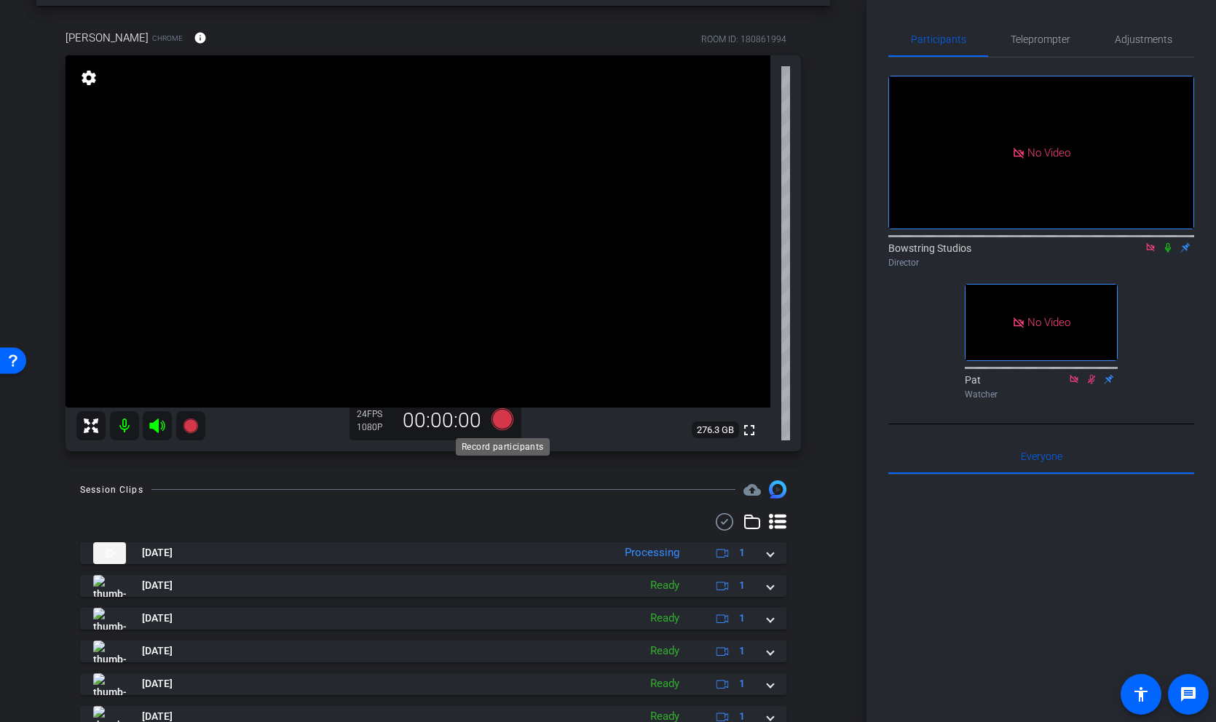
click at [502, 419] on icon at bounding box center [502, 419] width 22 height 22
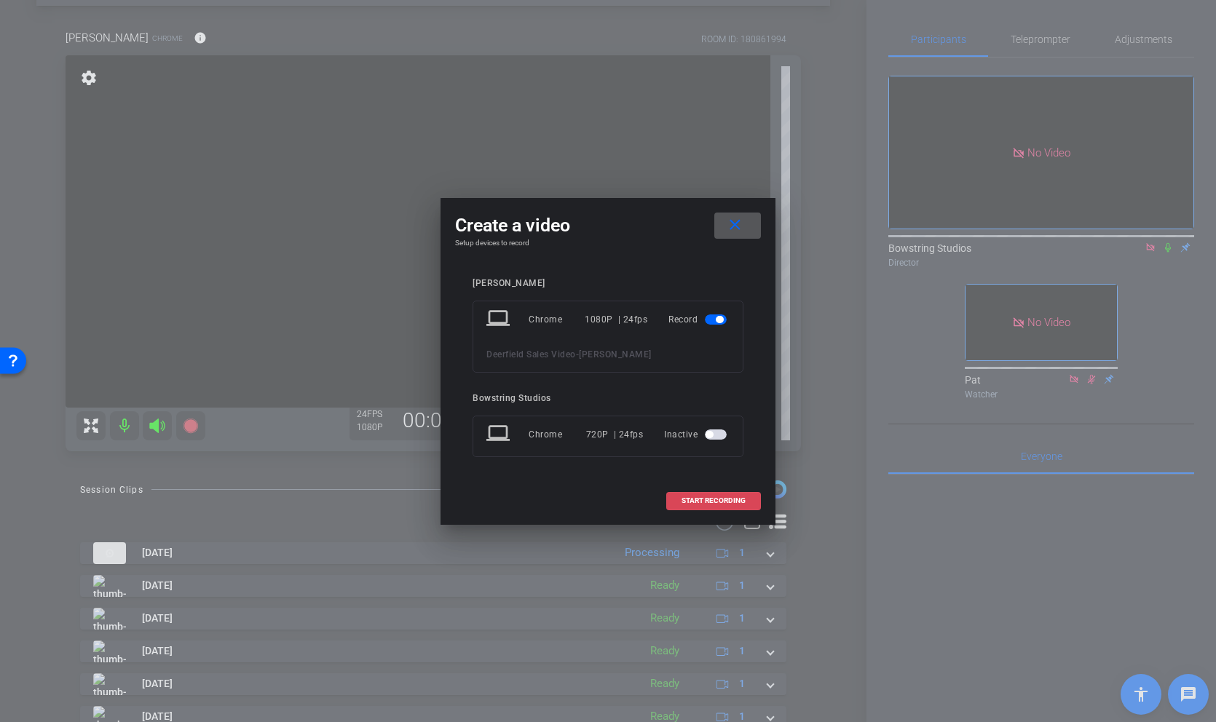
click at [712, 501] on span "START RECORDING" at bounding box center [713, 500] width 64 height 7
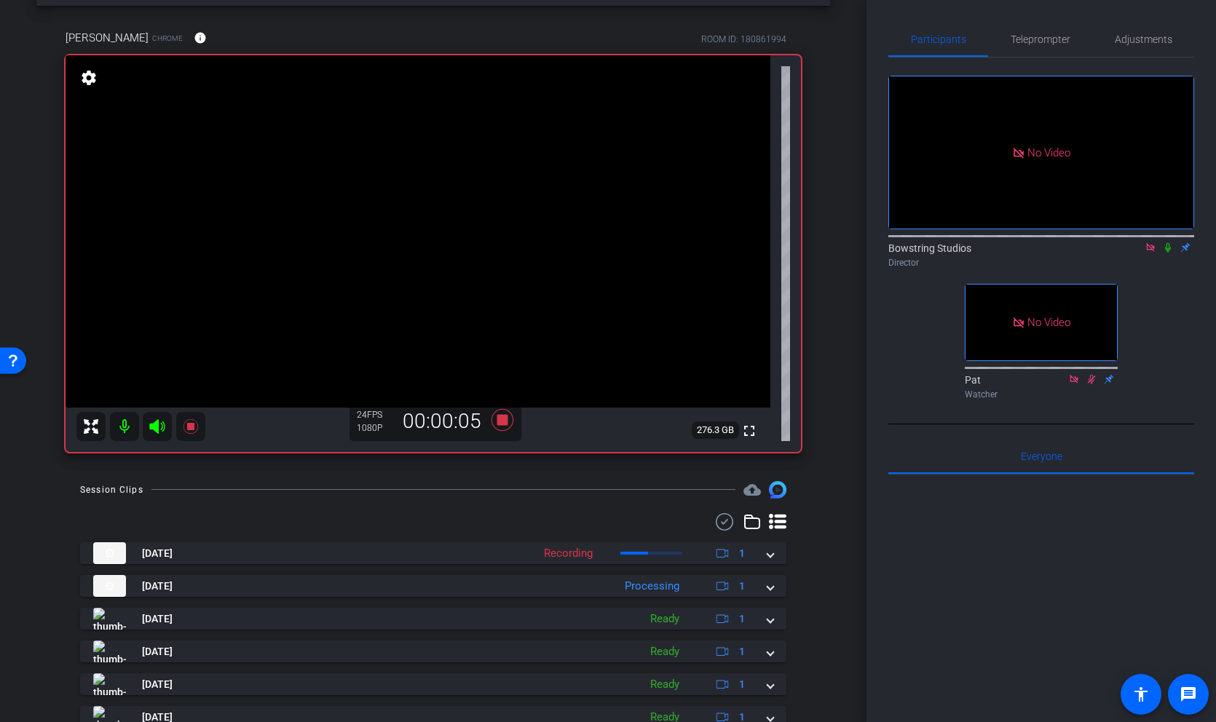
click at [1165, 253] on icon at bounding box center [1168, 247] width 6 height 9
click at [1168, 253] on icon at bounding box center [1168, 247] width 12 height 10
click at [1168, 253] on icon at bounding box center [1168, 247] width 6 height 9
click at [1168, 253] on icon at bounding box center [1168, 247] width 12 height 10
click at [509, 422] on icon at bounding box center [502, 420] width 35 height 26
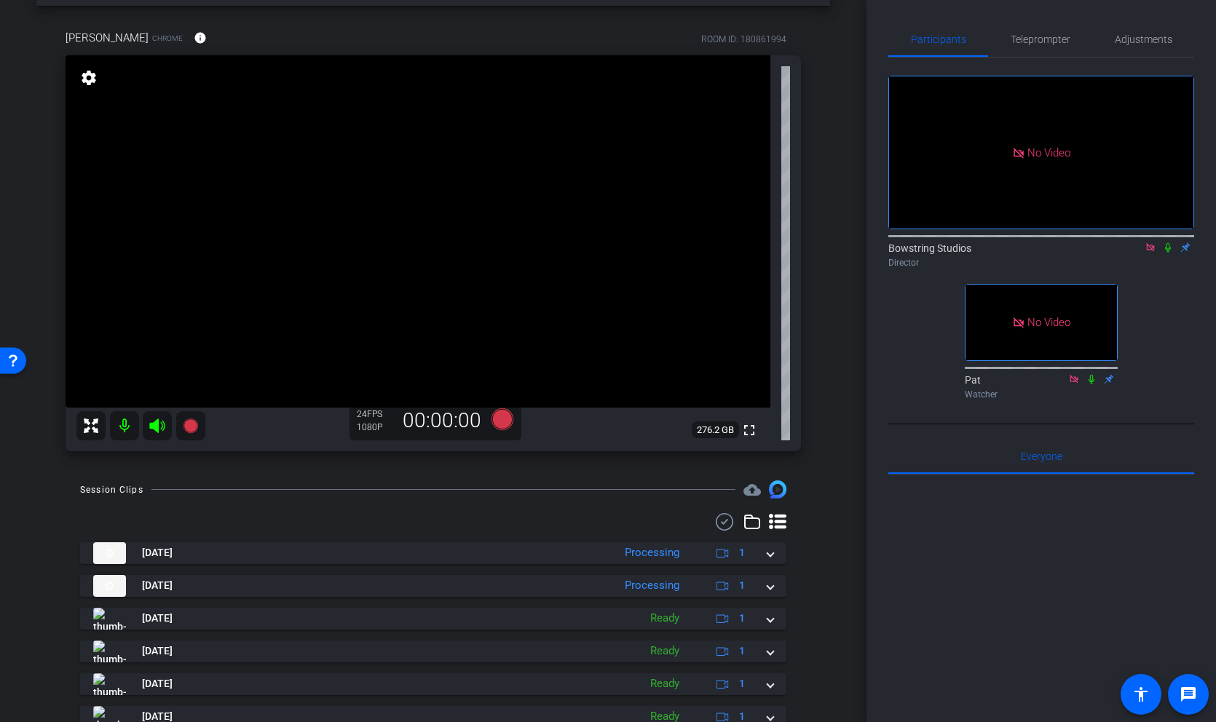
click at [819, 383] on div "Stephanie Kurland Chrome info ROOM ID: 180861994 fullscreen settings 276.2 GB 2…" at bounding box center [433, 236] width 794 height 460
click at [828, 413] on div "Stephanie Kurland Chrome info ROOM ID: 180861994 fullscreen settings 276.3 GB 2…" at bounding box center [433, 236] width 794 height 460
click at [500, 419] on icon at bounding box center [502, 419] width 22 height 22
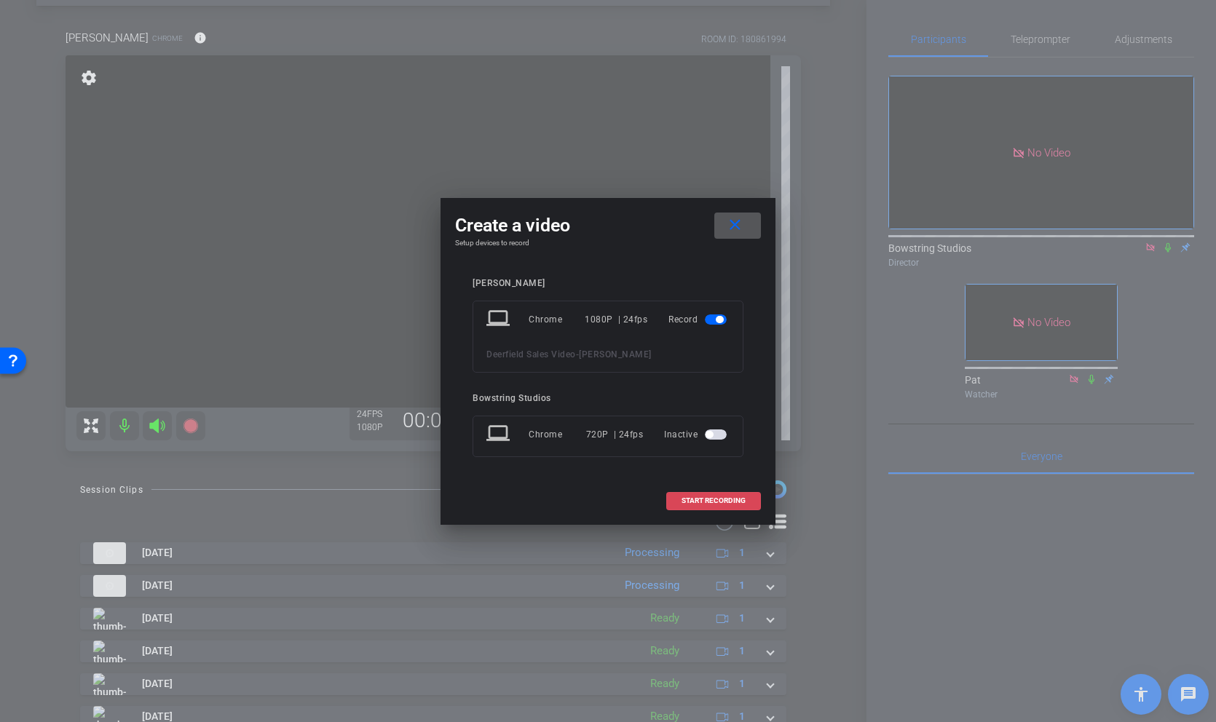
click at [719, 507] on span at bounding box center [713, 500] width 93 height 35
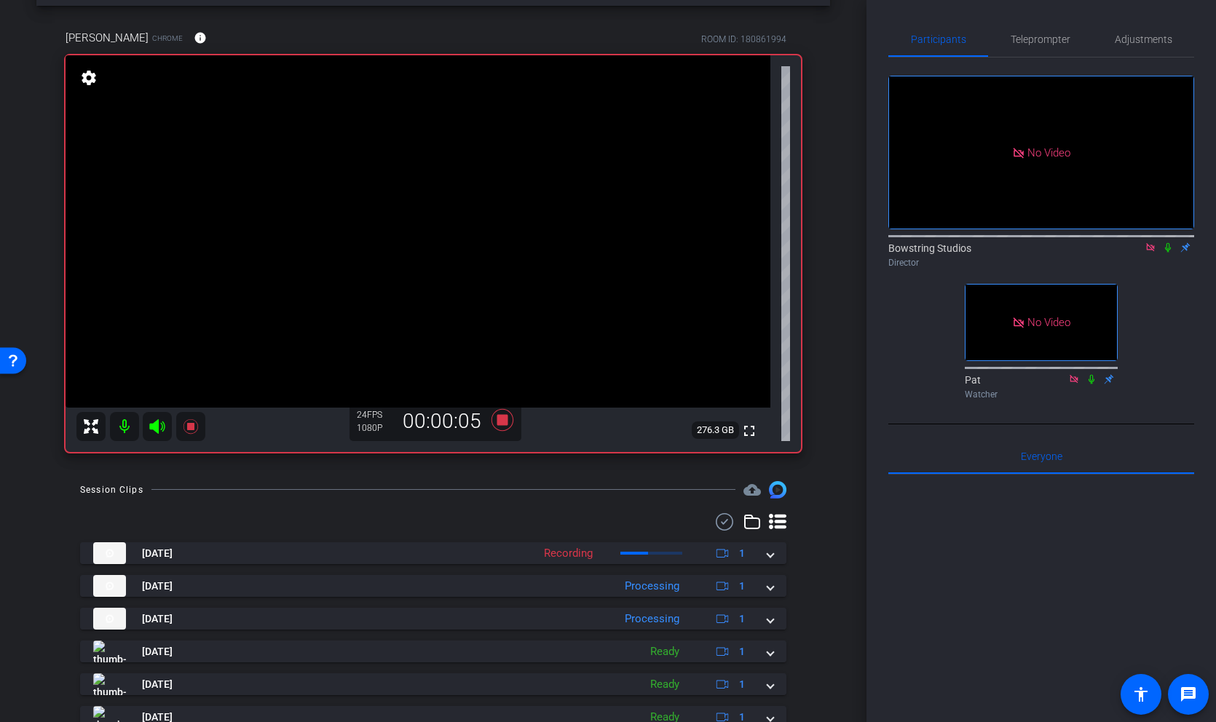
click at [1165, 253] on icon at bounding box center [1168, 247] width 6 height 9
click at [1168, 253] on icon at bounding box center [1168, 247] width 8 height 9
click at [1168, 253] on icon at bounding box center [1168, 247] width 12 height 10
click at [507, 420] on icon at bounding box center [502, 420] width 35 height 26
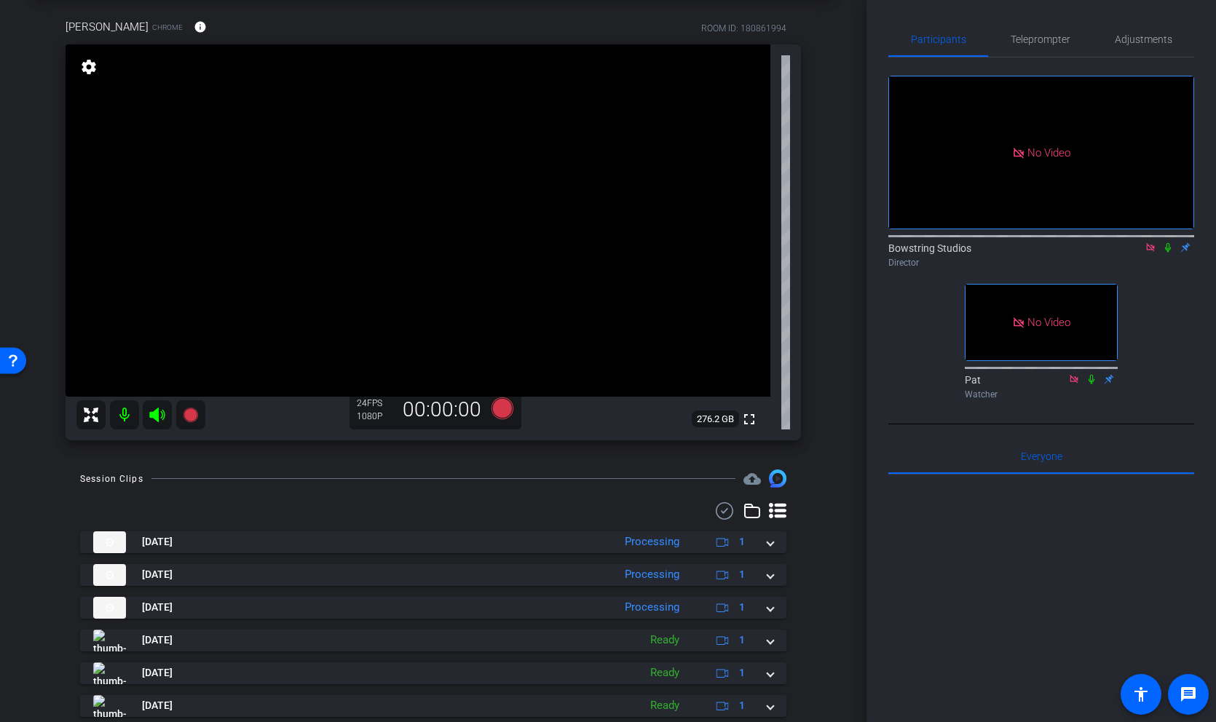
scroll to position [67, 0]
click at [504, 400] on icon at bounding box center [502, 409] width 22 height 22
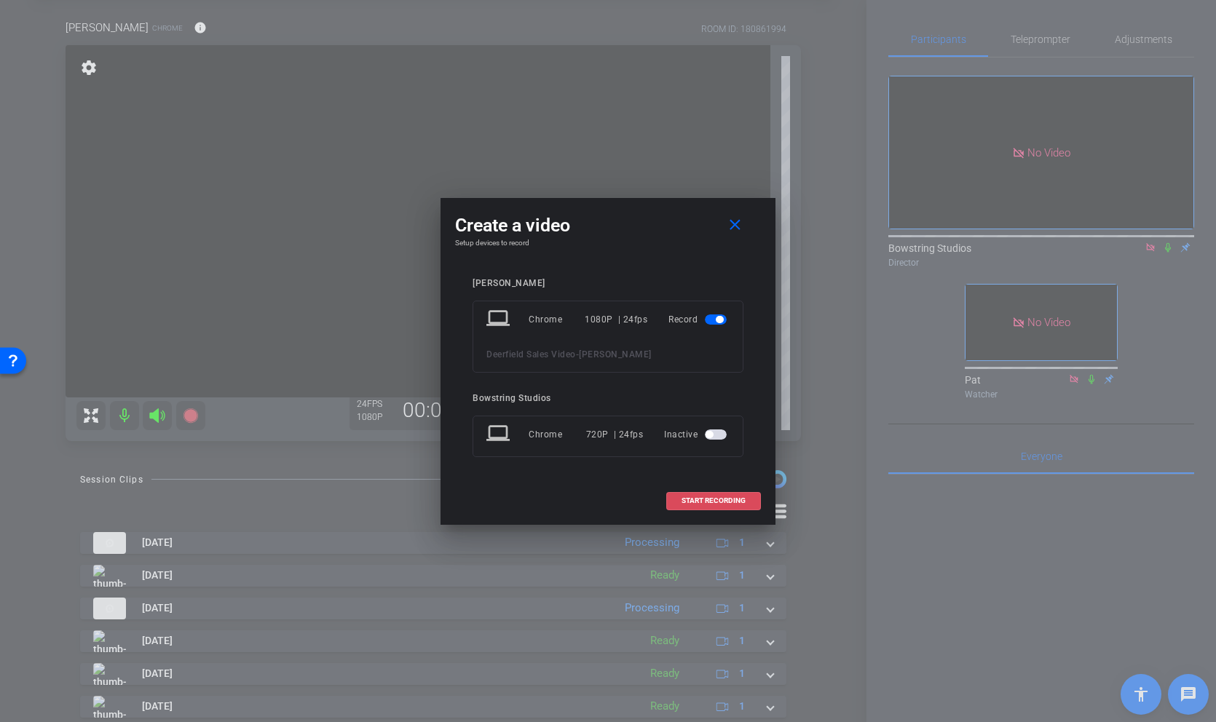
click at [719, 497] on span "START RECORDING" at bounding box center [713, 500] width 64 height 7
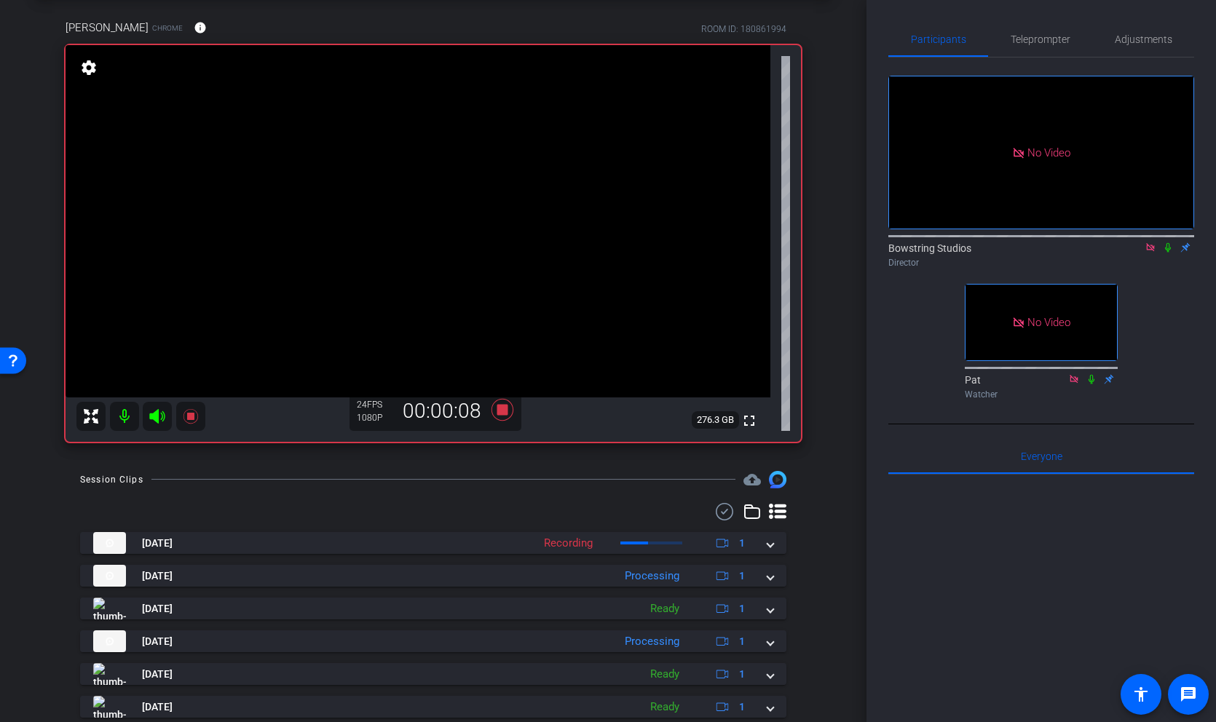
click at [1168, 253] on icon at bounding box center [1168, 247] width 6 height 9
click at [1166, 253] on icon at bounding box center [1168, 247] width 8 height 9
click at [514, 411] on icon at bounding box center [502, 410] width 35 height 26
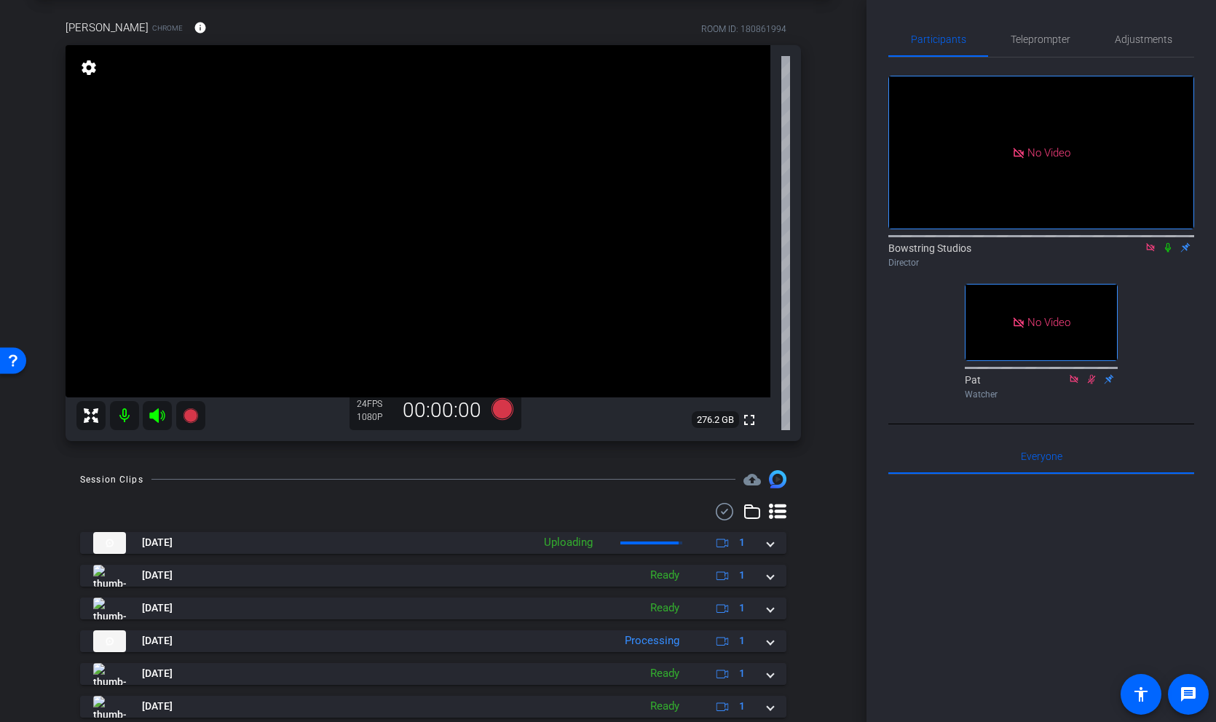
click at [1150, 253] on icon at bounding box center [1150, 247] width 12 height 10
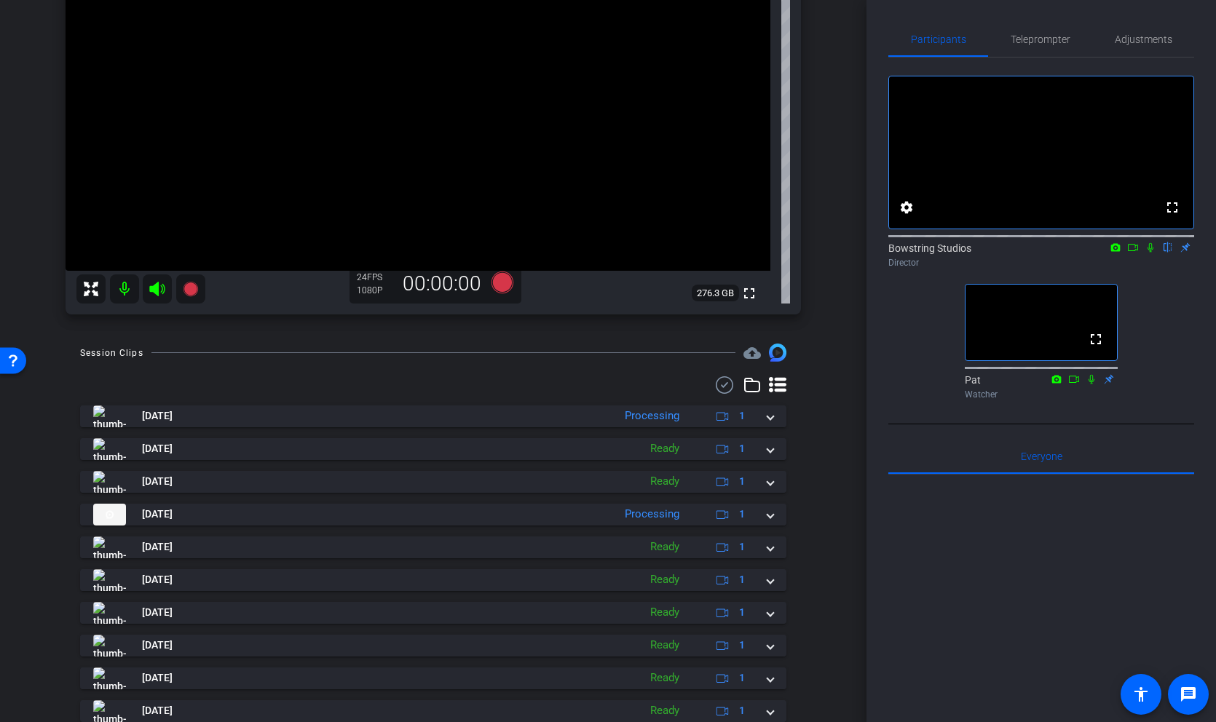
scroll to position [245, 0]
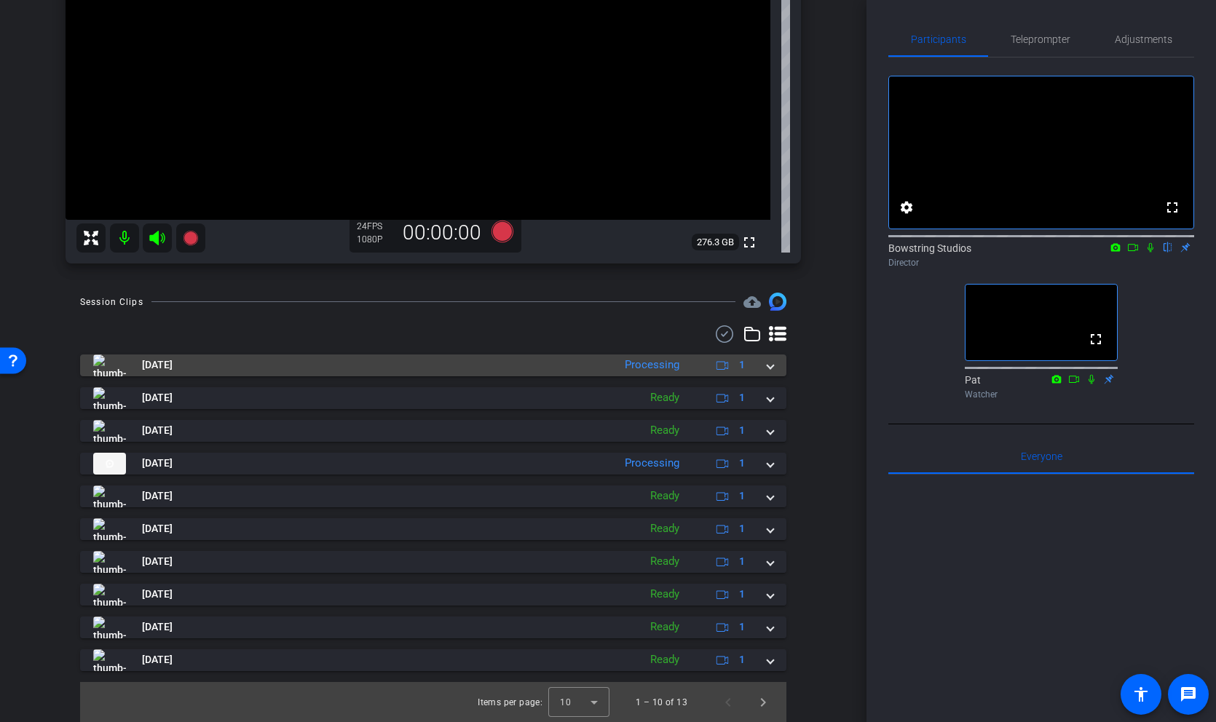
click at [770, 363] on span at bounding box center [770, 364] width 6 height 15
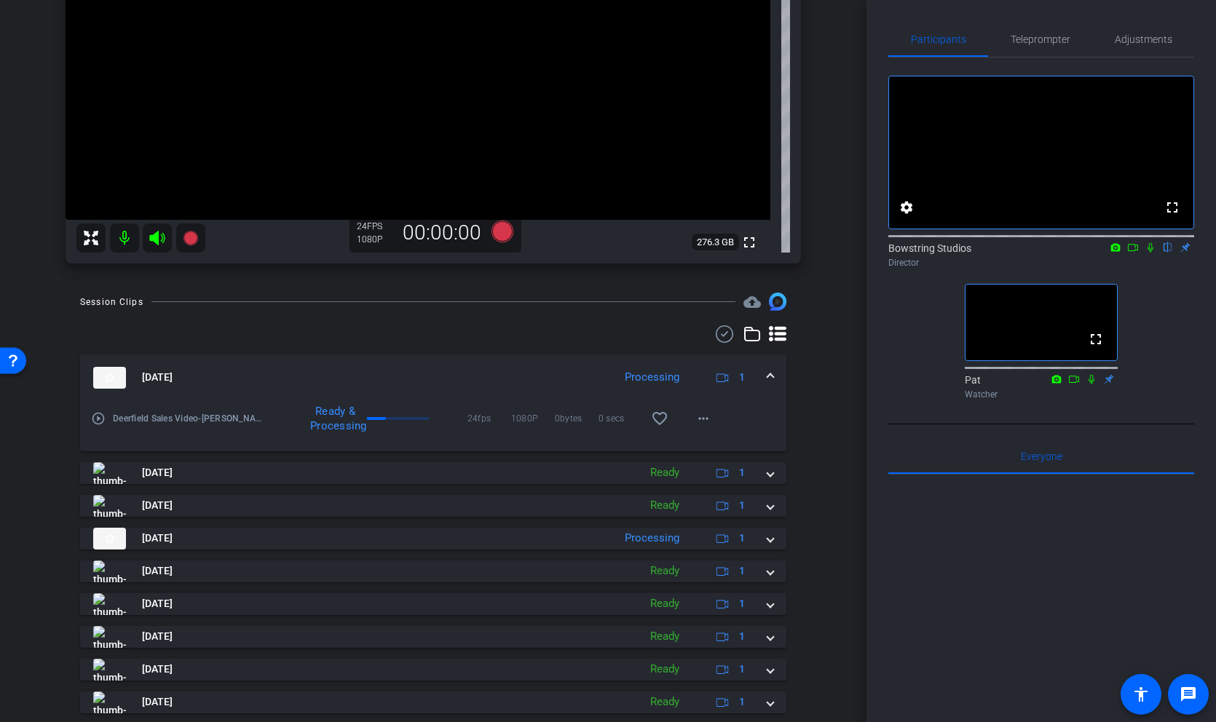
click at [818, 387] on div "Session Clips cloud_upload Sep 30, 2025 Processing 1 play_circle_outline Deerfi…" at bounding box center [433, 545] width 794 height 505
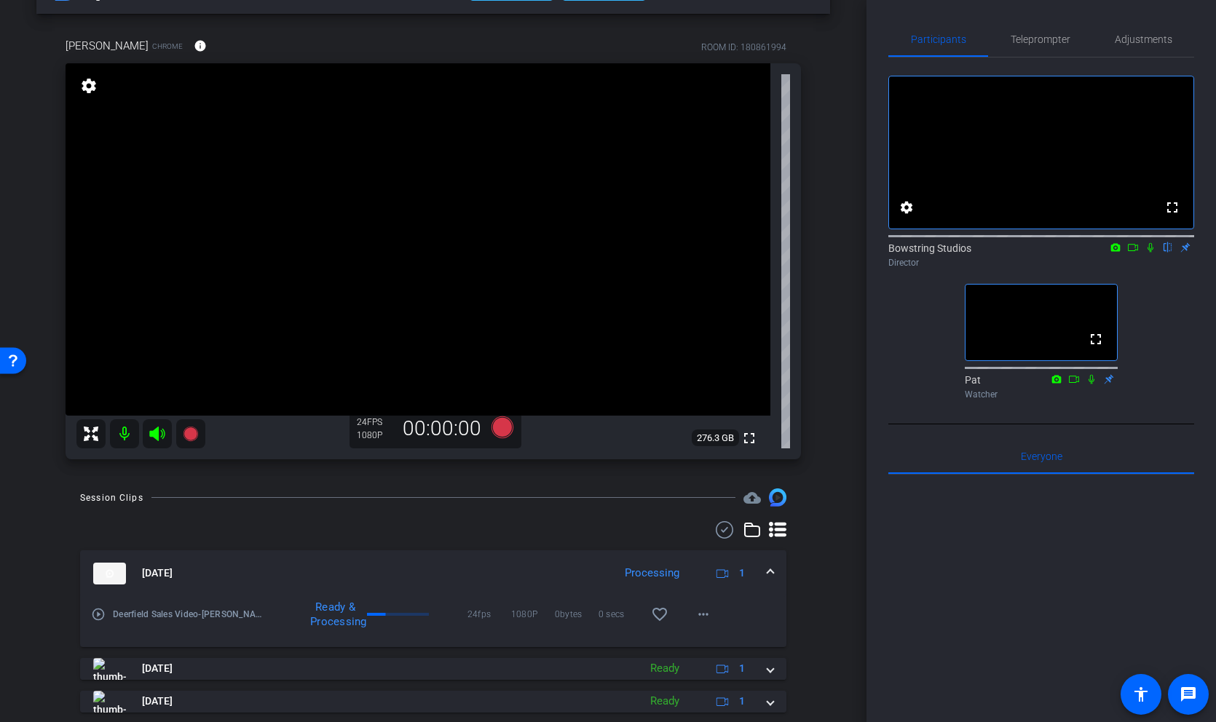
scroll to position [1, 0]
